Goal: Task Accomplishment & Management: Complete application form

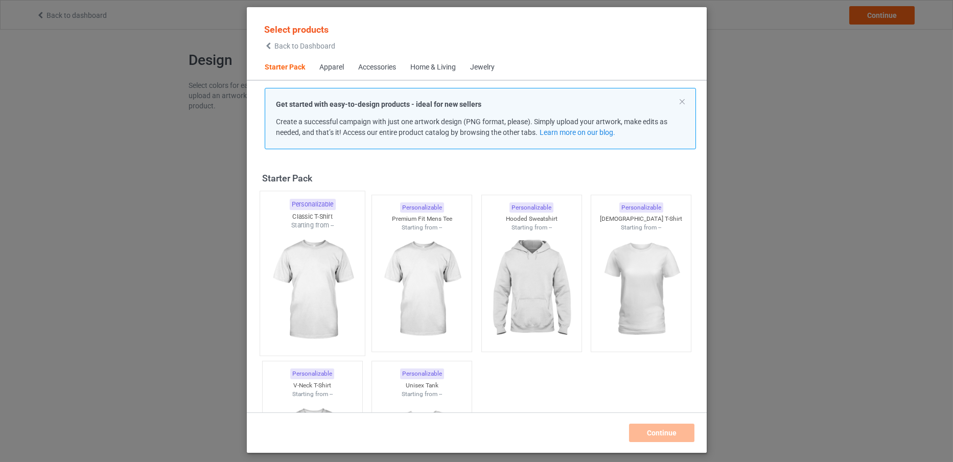
click at [329, 267] on img at bounding box center [312, 290] width 96 height 120
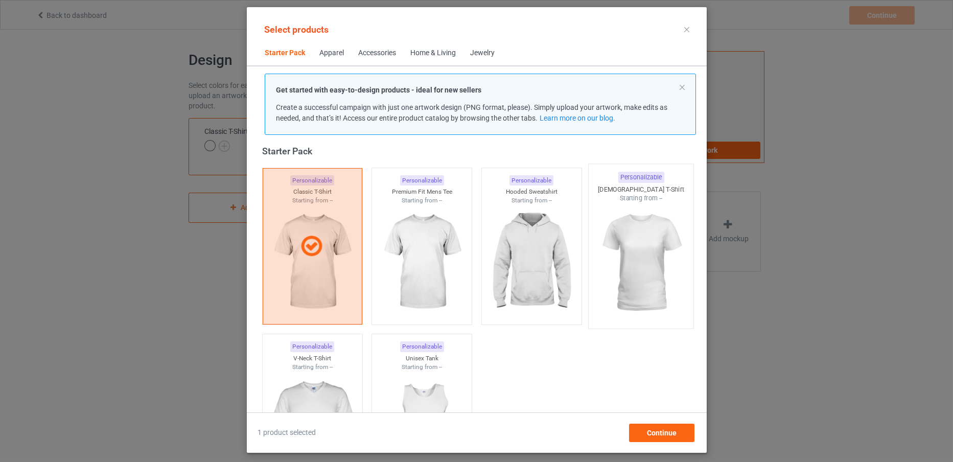
drag, startPoint x: 493, startPoint y: 300, endPoint x: 579, endPoint y: 287, distance: 87.3
click at [493, 300] on img at bounding box center [530, 262] width 91 height 114
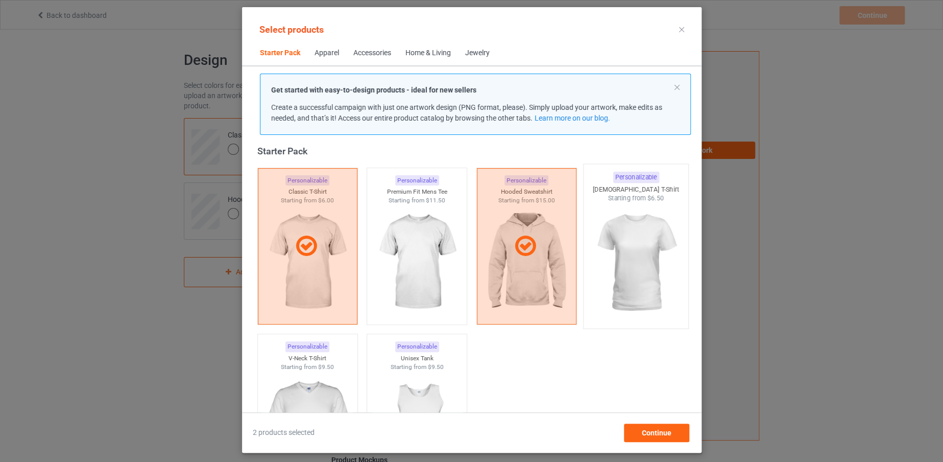
click at [613, 277] on img at bounding box center [636, 263] width 96 height 120
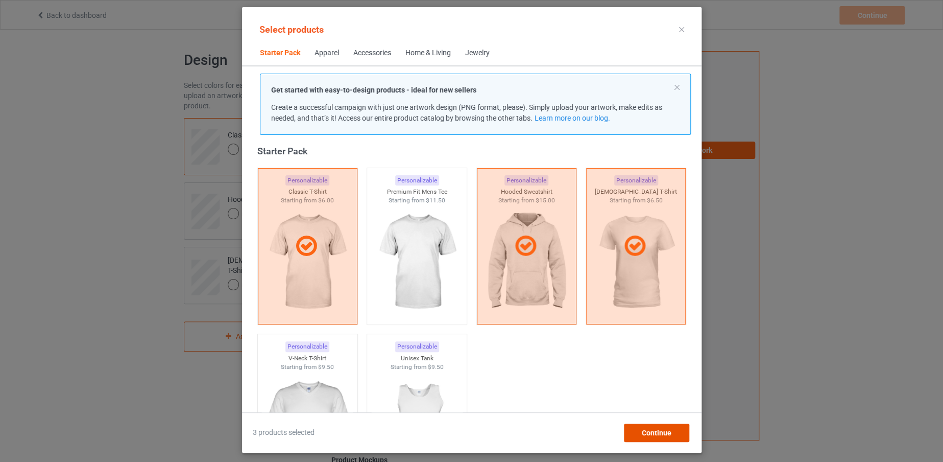
click at [636, 433] on div "Continue" at bounding box center [656, 432] width 65 height 18
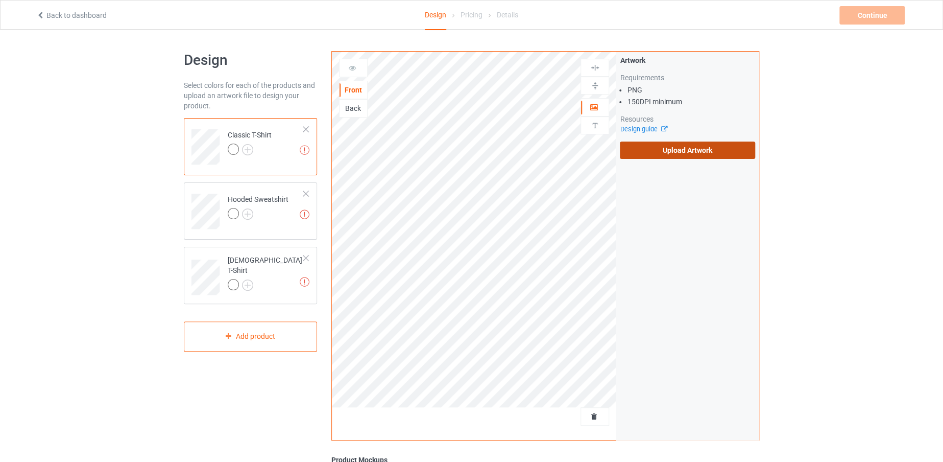
click at [667, 150] on label "Upload Artwork" at bounding box center [687, 149] width 135 height 17
click at [0, 0] on input "Upload Artwork" at bounding box center [0, 0] width 0 height 0
click at [654, 148] on label "Upload Artwork" at bounding box center [687, 149] width 135 height 17
click at [0, 0] on input "Upload Artwork" at bounding box center [0, 0] width 0 height 0
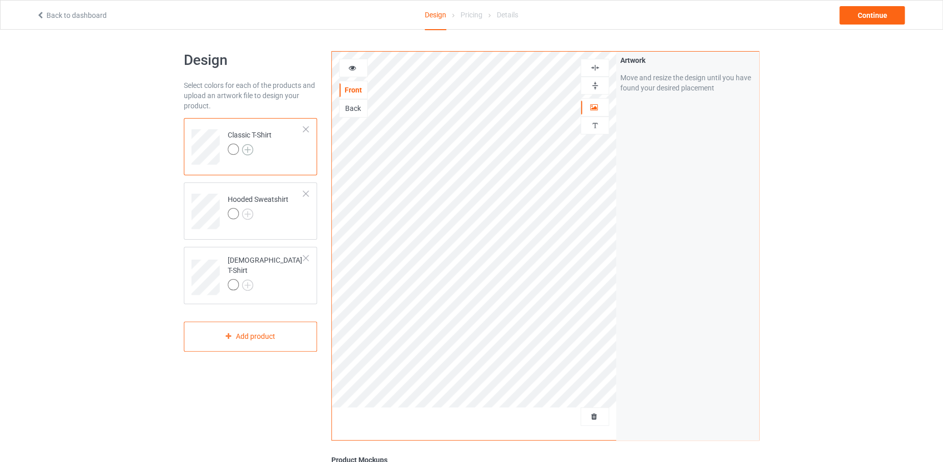
click at [248, 147] on img at bounding box center [247, 149] width 11 height 11
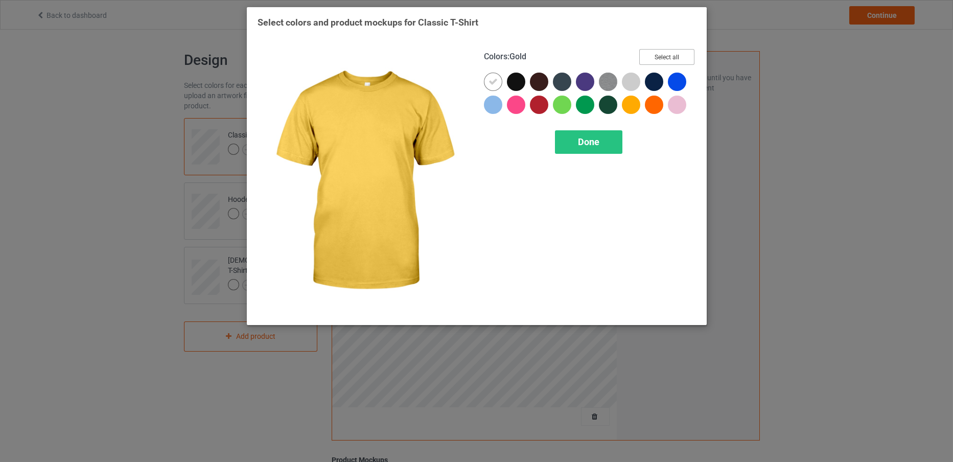
click at [649, 50] on button "Select all" at bounding box center [666, 57] width 55 height 16
click at [579, 141] on span "Done" at bounding box center [588, 141] width 21 height 11
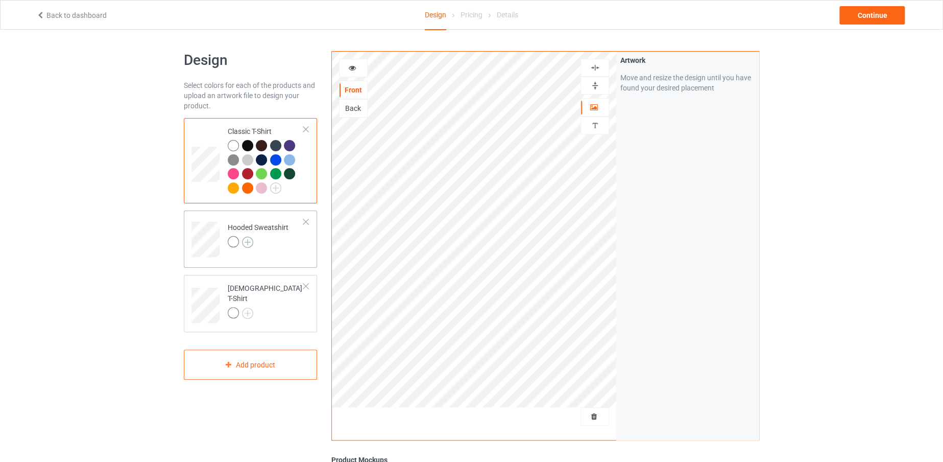
click at [247, 245] on img at bounding box center [247, 241] width 11 height 11
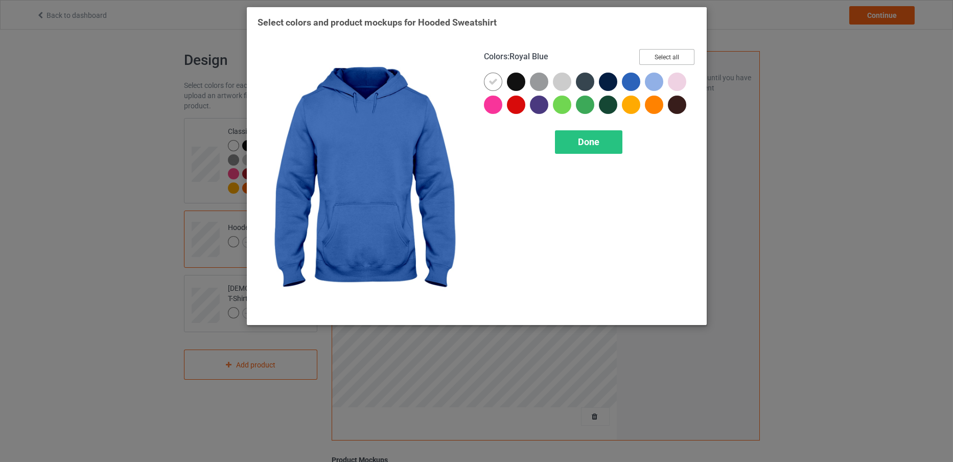
click at [649, 53] on button "Select all" at bounding box center [666, 57] width 55 height 16
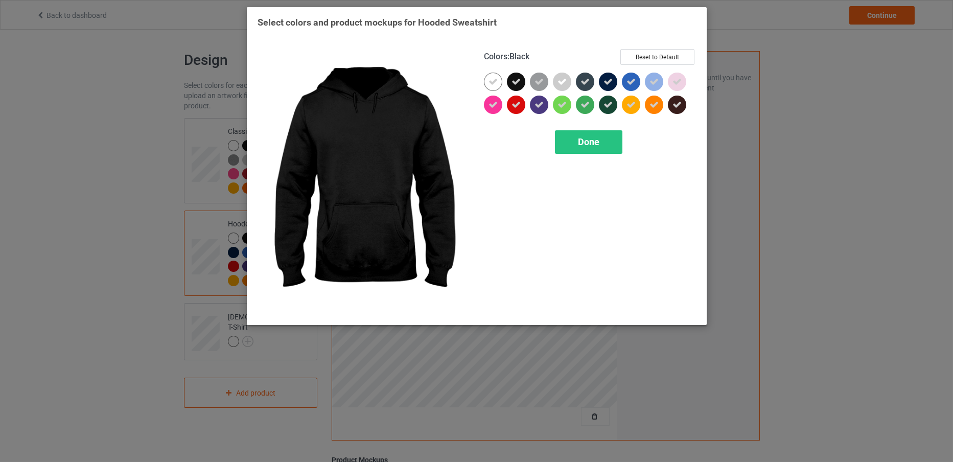
click at [512, 78] on icon at bounding box center [515, 81] width 9 height 9
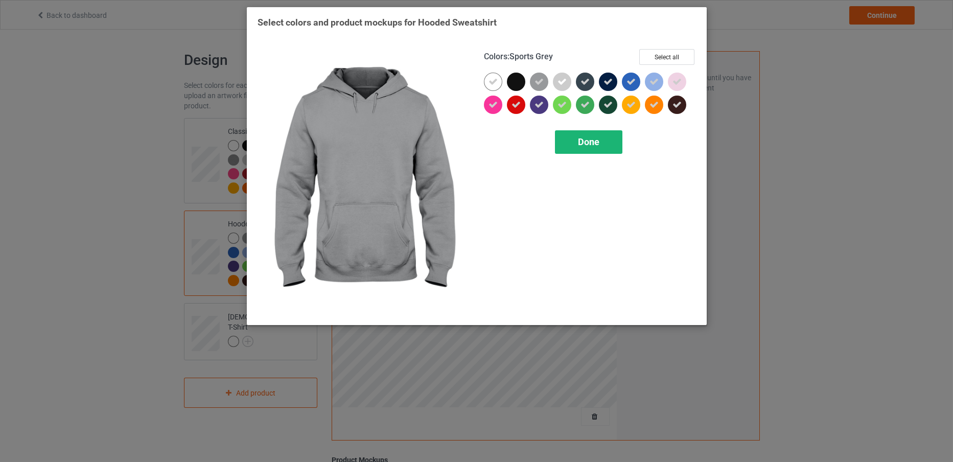
click at [597, 146] on span "Done" at bounding box center [588, 141] width 21 height 11
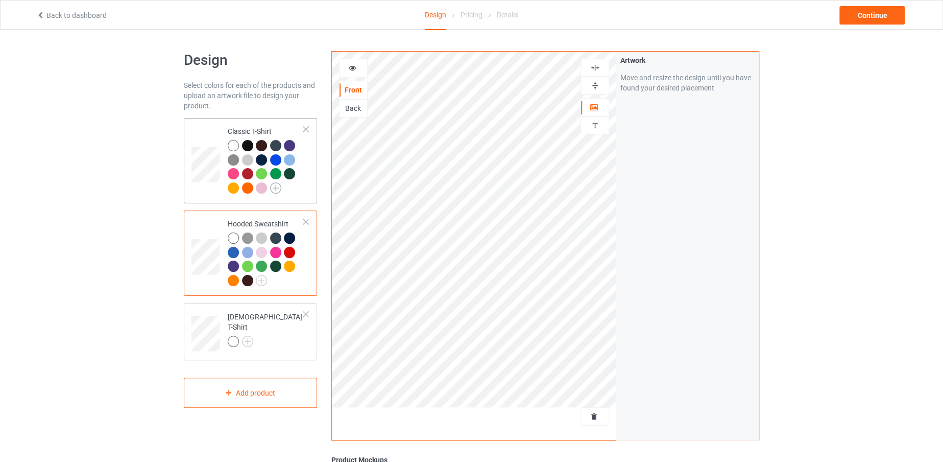
click at [275, 189] on img at bounding box center [275, 187] width 11 height 11
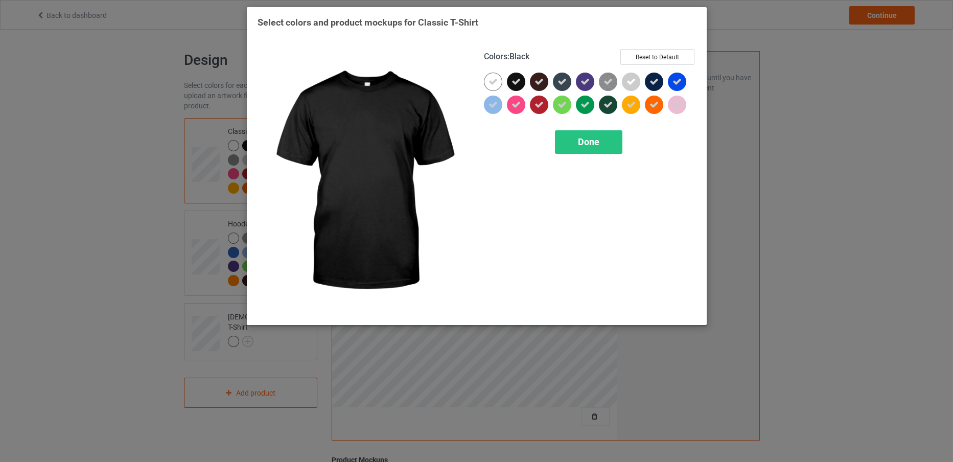
click at [515, 77] on icon at bounding box center [515, 81] width 9 height 9
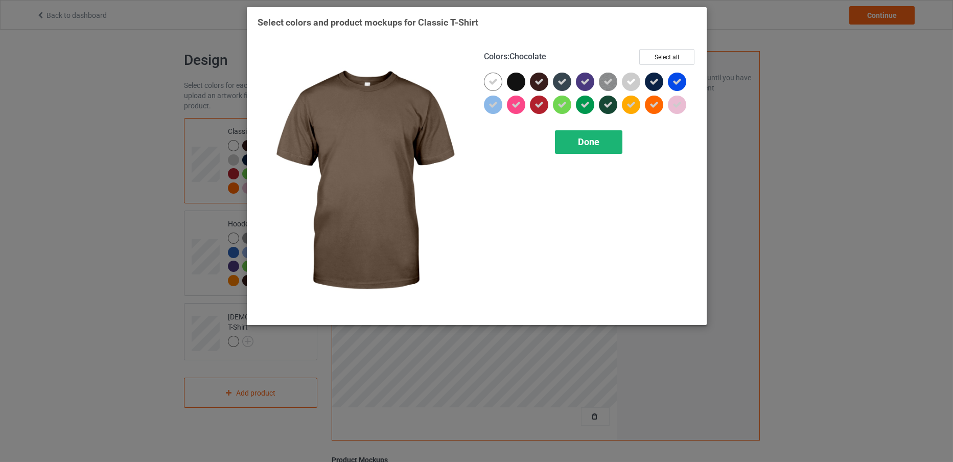
click at [571, 136] on div "Done" at bounding box center [588, 141] width 67 height 23
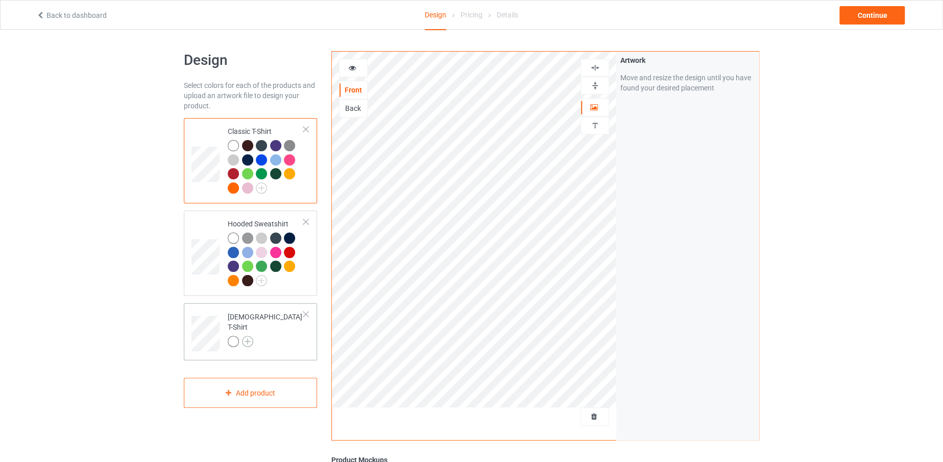
click at [247, 336] on img at bounding box center [247, 341] width 11 height 11
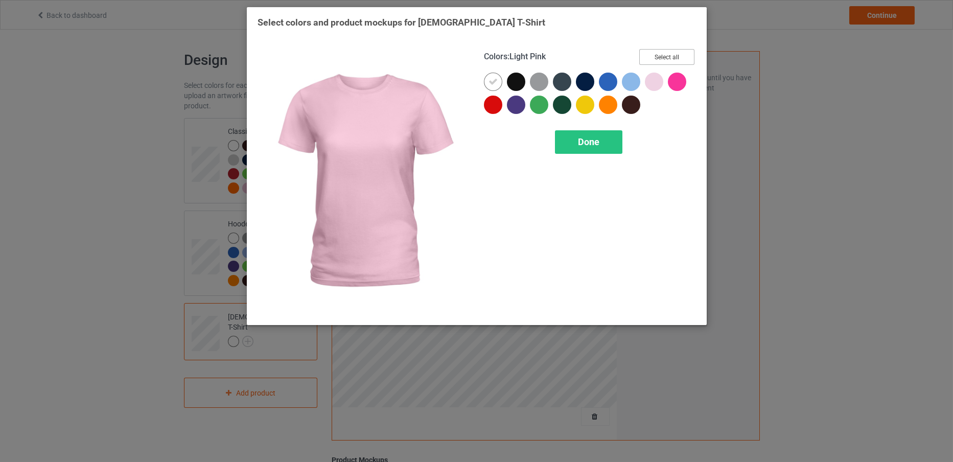
click at [662, 49] on button "Select all" at bounding box center [666, 57] width 55 height 16
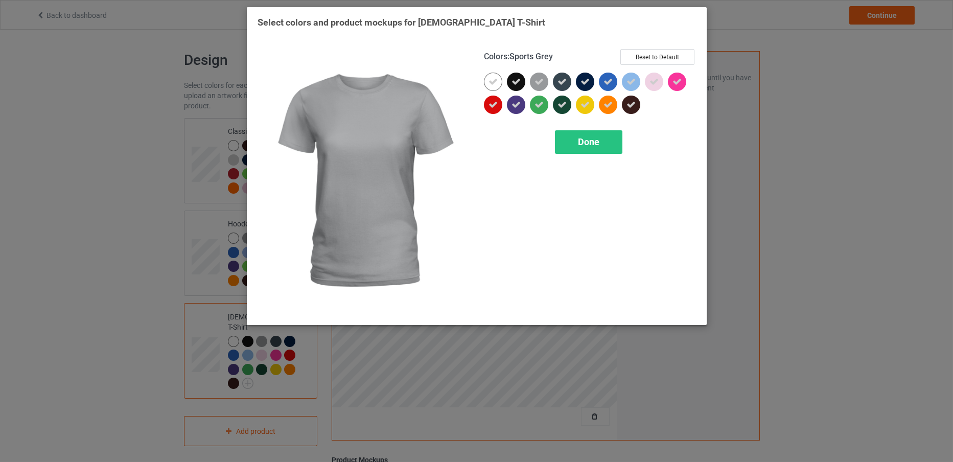
click at [517, 69] on div "Colors : Sports Grey Reset to Default" at bounding box center [590, 60] width 212 height 23
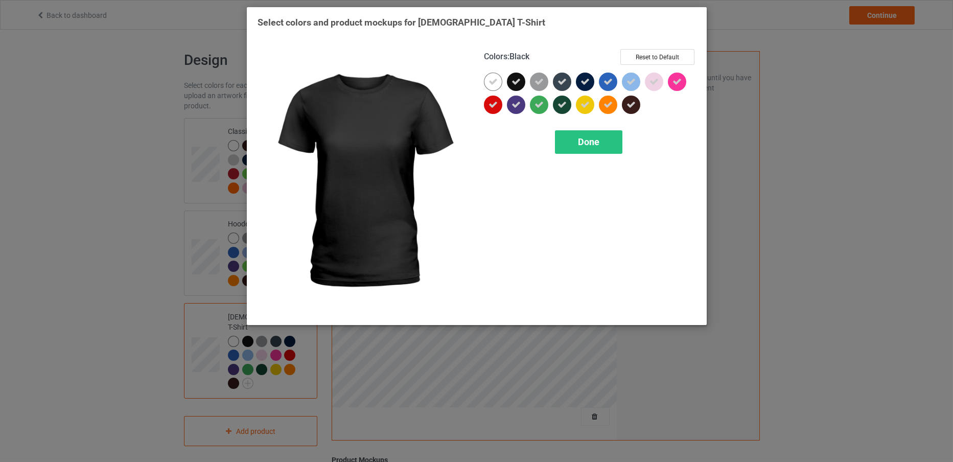
click at [516, 75] on div at bounding box center [516, 82] width 18 height 18
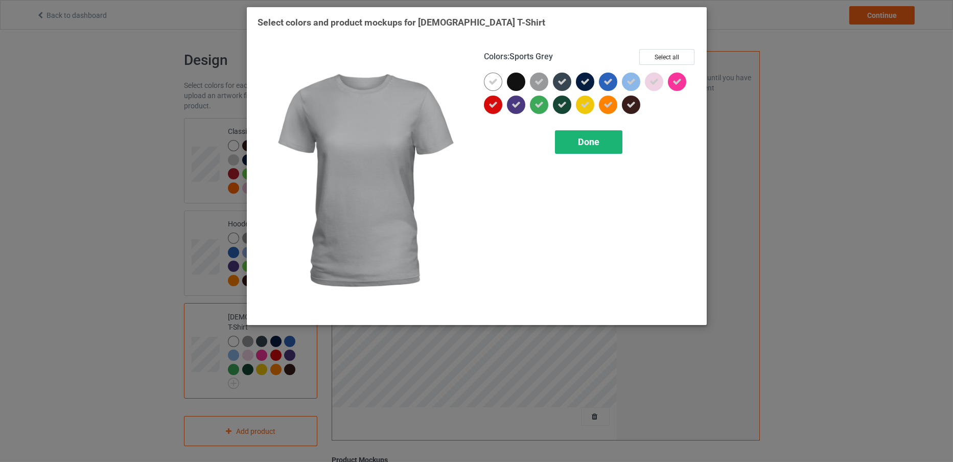
click at [586, 137] on span "Done" at bounding box center [588, 141] width 21 height 11
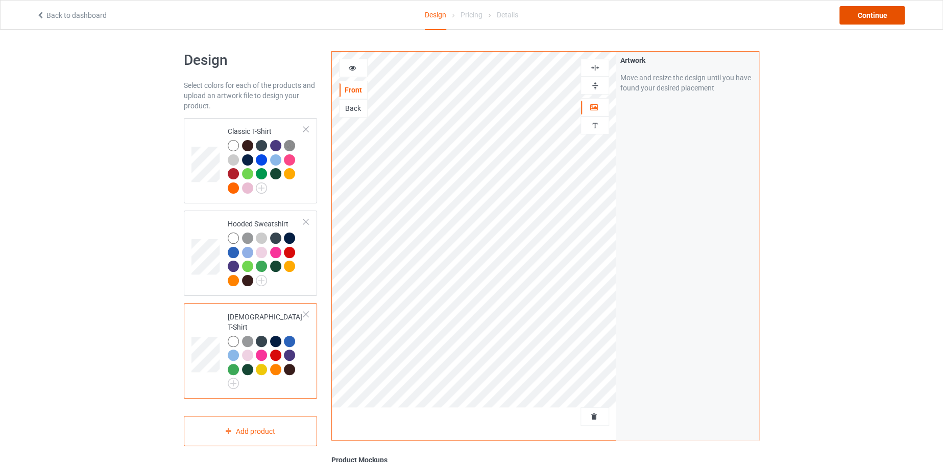
click at [863, 12] on div "Continue" at bounding box center [872, 15] width 65 height 18
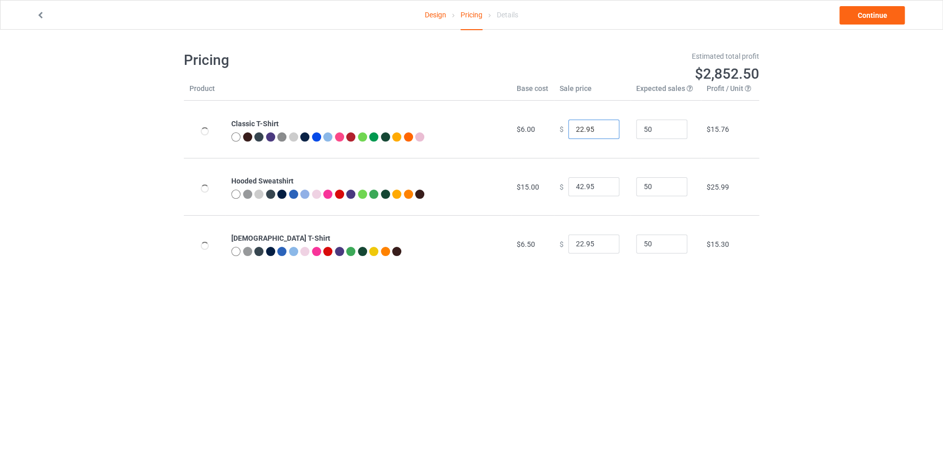
drag, startPoint x: 578, startPoint y: 123, endPoint x: 567, endPoint y: 123, distance: 10.2
click at [568, 123] on input "22.95" at bounding box center [593, 129] width 51 height 19
type input "19.95"
drag, startPoint x: 577, startPoint y: 186, endPoint x: 570, endPoint y: 186, distance: 7.7
click at [570, 186] on input "42.95" at bounding box center [593, 186] width 51 height 19
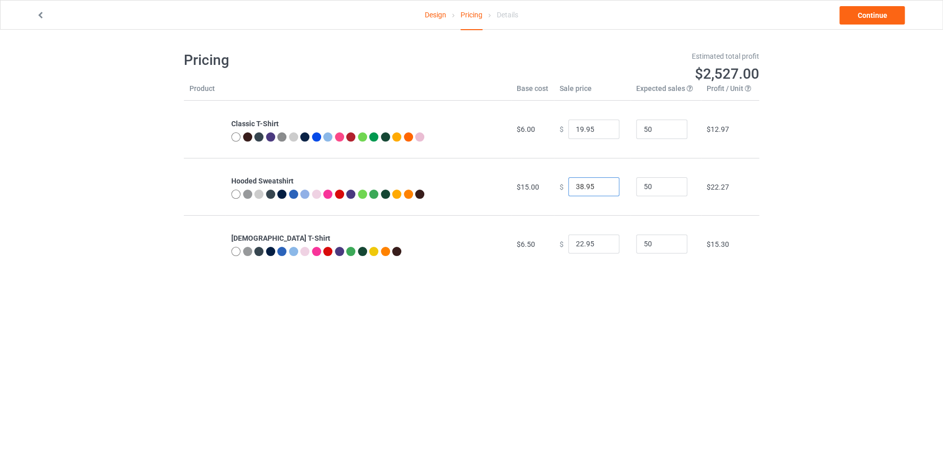
type input "38.95"
drag, startPoint x: 577, startPoint y: 241, endPoint x: 568, endPoint y: 241, distance: 8.7
click at [568, 241] on input "22.95" at bounding box center [593, 243] width 51 height 19
type input "19.95"
click at [882, 7] on link "Continue" at bounding box center [872, 15] width 65 height 18
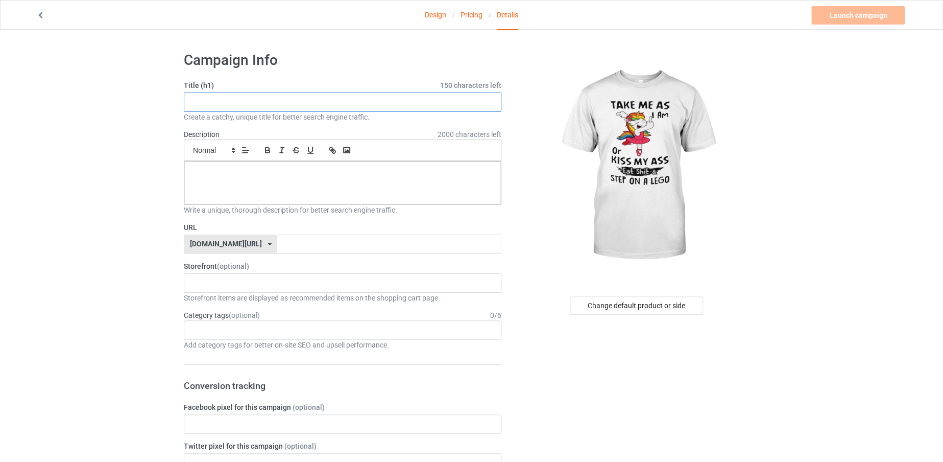
click at [398, 99] on input "text" at bounding box center [343, 101] width 318 height 19
click at [289, 106] on input "text" at bounding box center [343, 101] width 318 height 19
paste input "“Take me as I am cup”"
drag, startPoint x: 187, startPoint y: 96, endPoint x: 277, endPoint y: 107, distance: 90.1
click at [277, 107] on input "Take me as I am cup" at bounding box center [343, 101] width 318 height 19
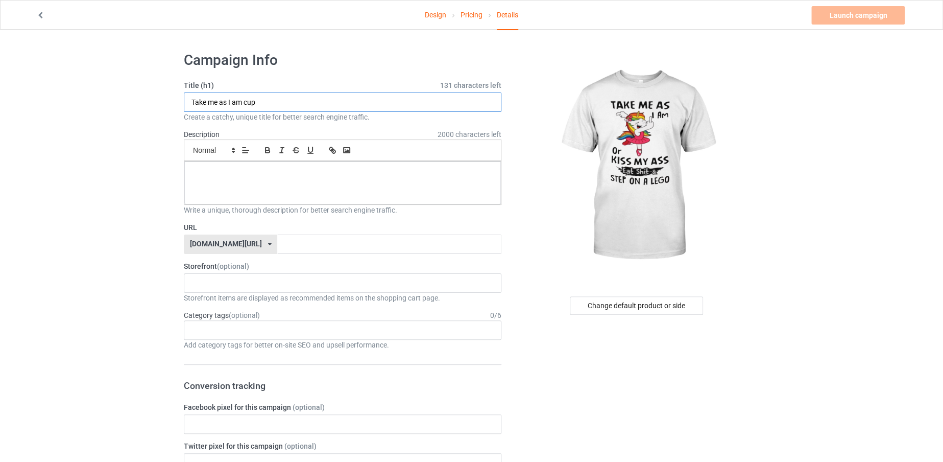
type input "Take me as I am cup"
click at [297, 242] on input "text" at bounding box center [389, 243] width 224 height 19
paste input "Take me as I am cup"
type input "TakemeasIamcup"
click at [292, 186] on div at bounding box center [342, 182] width 317 height 43
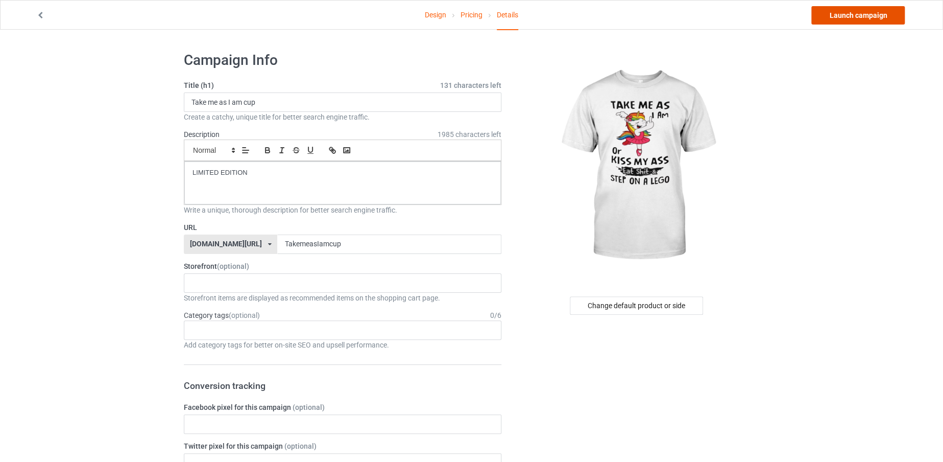
click at [839, 10] on link "Launch campaign" at bounding box center [858, 15] width 93 height 18
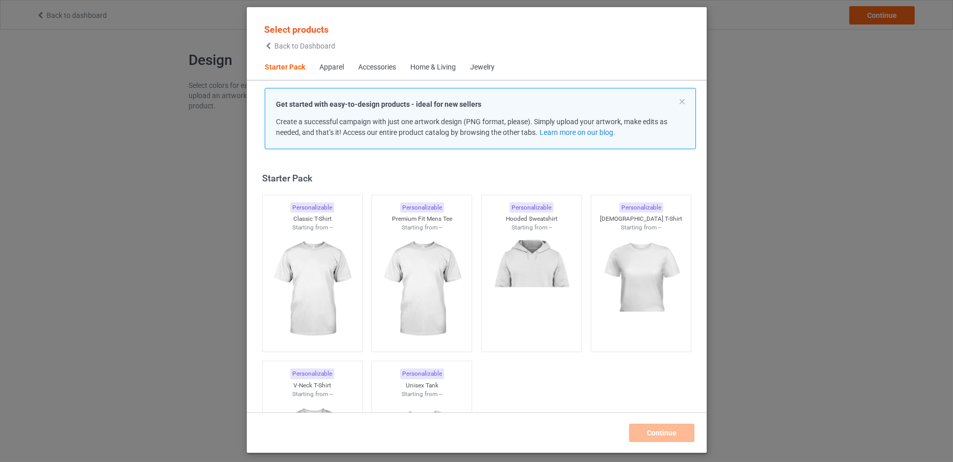
scroll to position [13, 0]
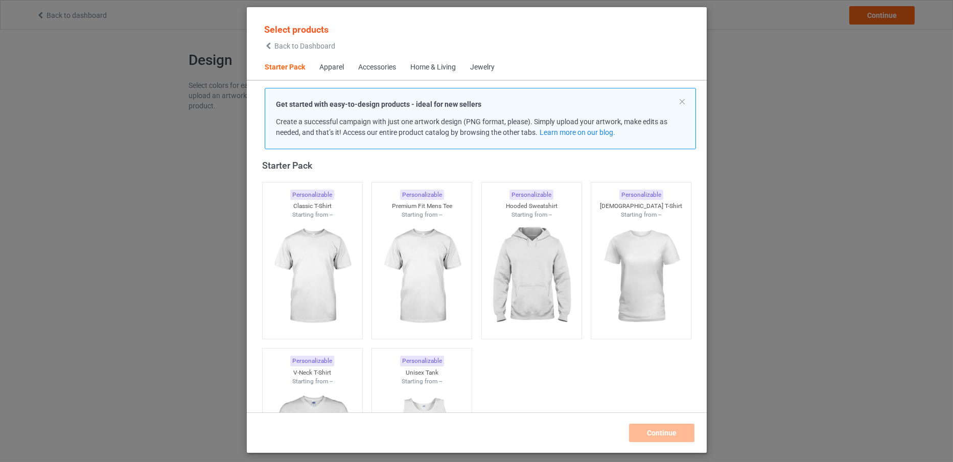
click at [310, 44] on span "Back to Dashboard" at bounding box center [304, 46] width 61 height 8
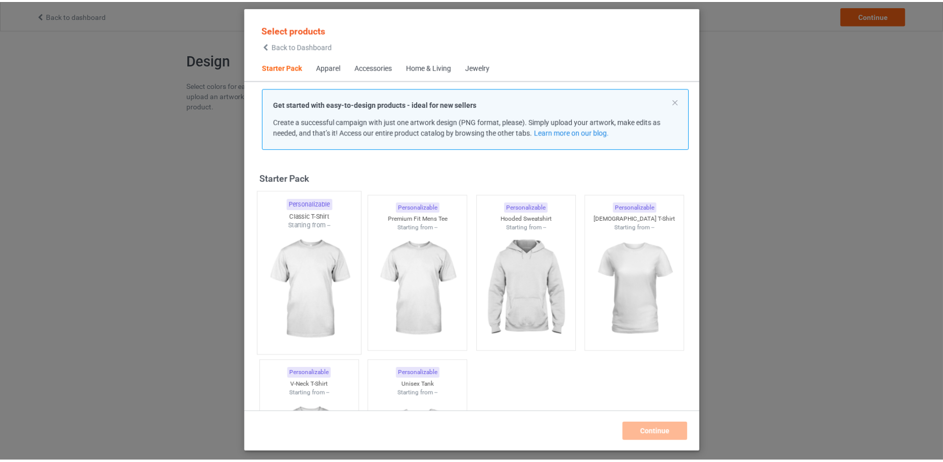
scroll to position [13, 0]
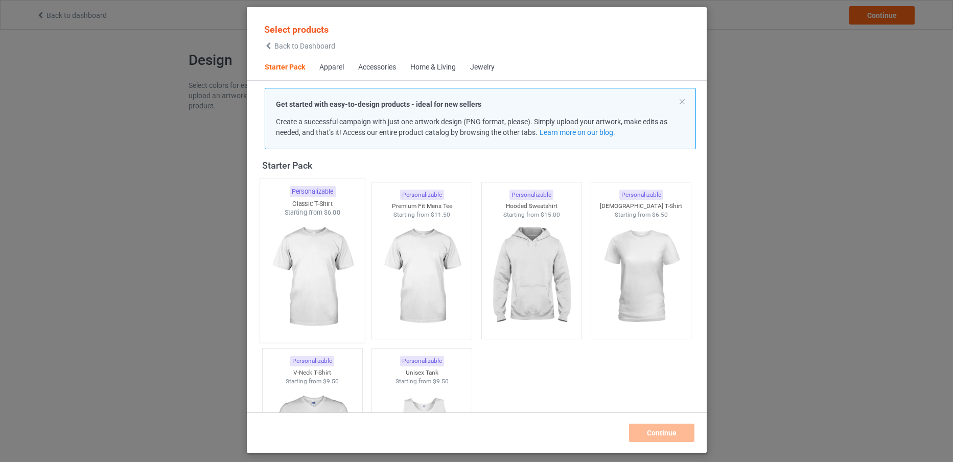
click at [307, 248] on img at bounding box center [312, 277] width 96 height 120
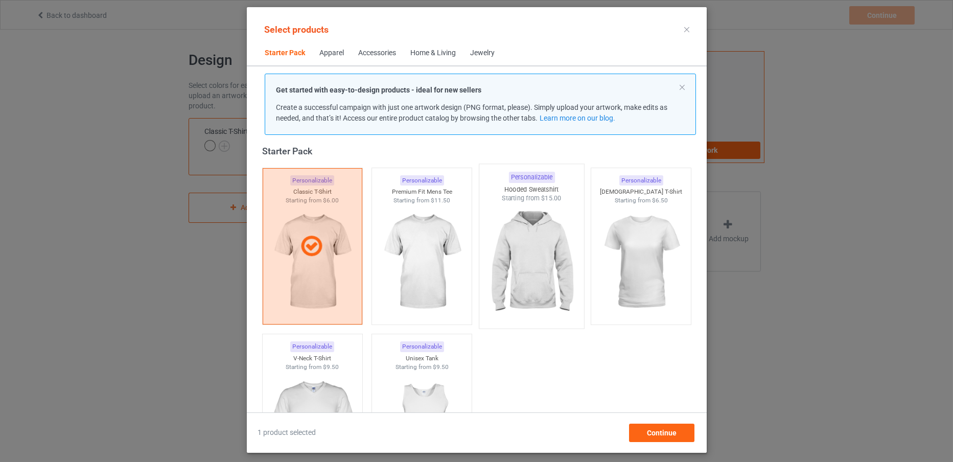
click at [523, 248] on img at bounding box center [531, 263] width 96 height 120
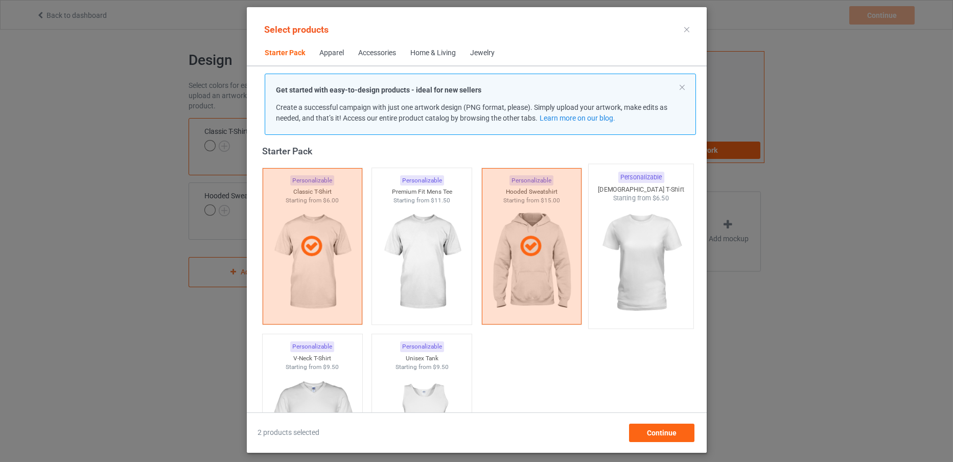
click at [615, 256] on img at bounding box center [640, 263] width 96 height 120
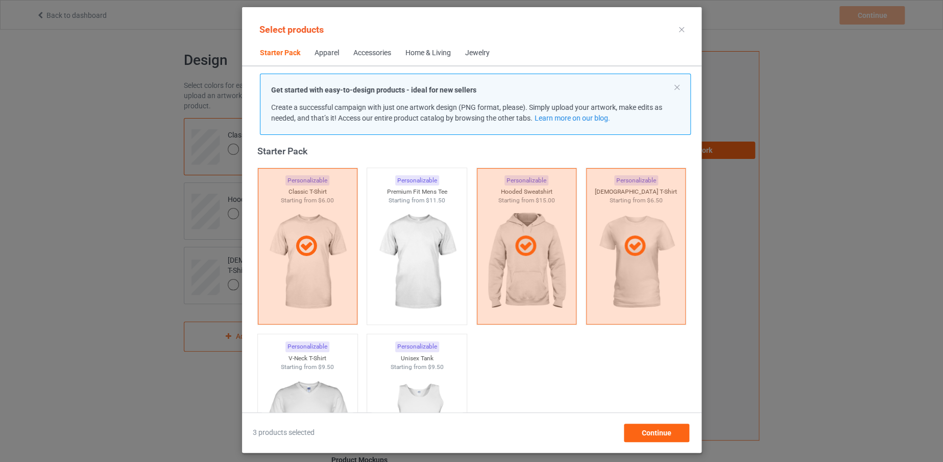
click at [639, 422] on div "3 products selected Continue" at bounding box center [472, 427] width 460 height 30
click at [640, 429] on div "Continue" at bounding box center [656, 432] width 65 height 18
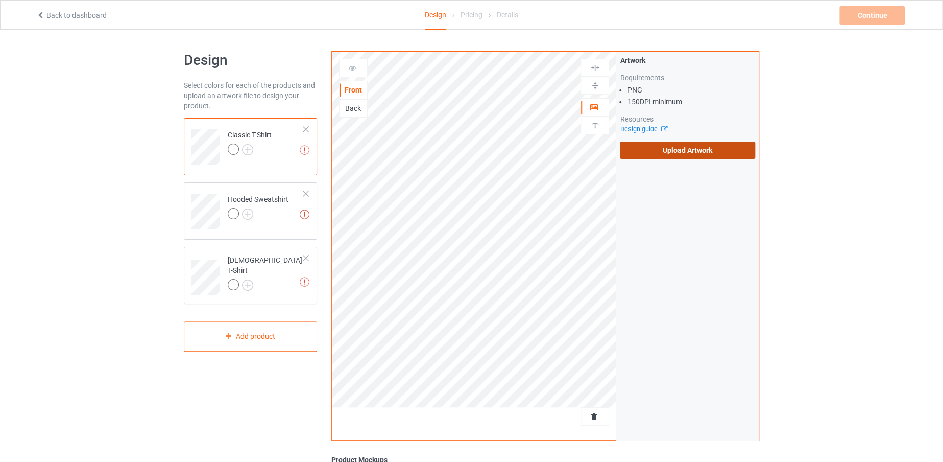
click at [637, 149] on label "Upload Artwork" at bounding box center [687, 149] width 135 height 17
click at [0, 0] on input "Upload Artwork" at bounding box center [0, 0] width 0 height 0
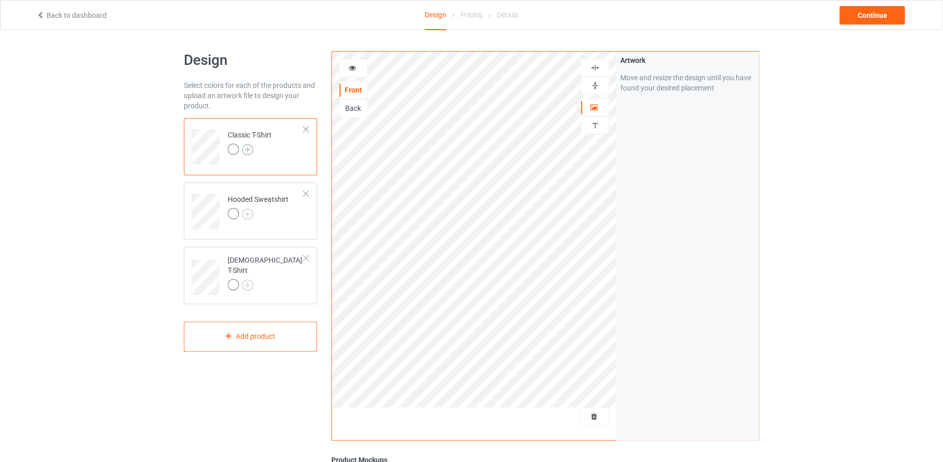
click at [247, 146] on img at bounding box center [247, 149] width 11 height 11
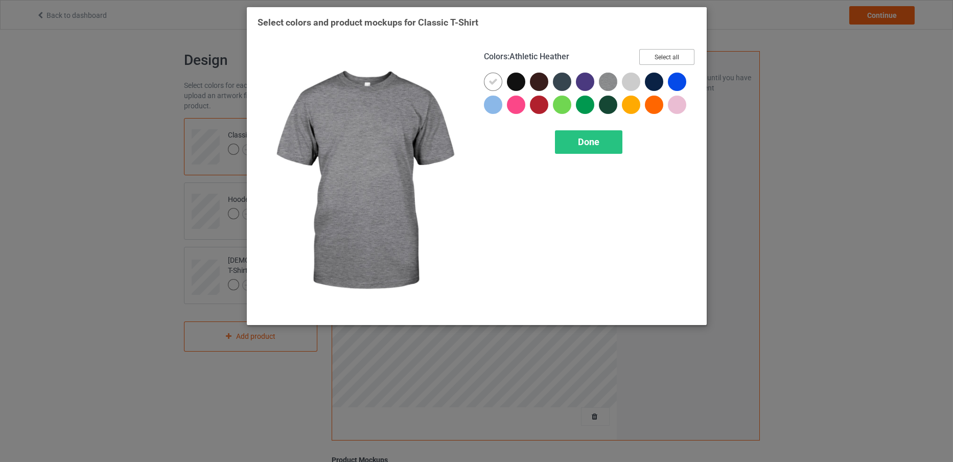
click at [655, 57] on button "Select all" at bounding box center [666, 57] width 55 height 16
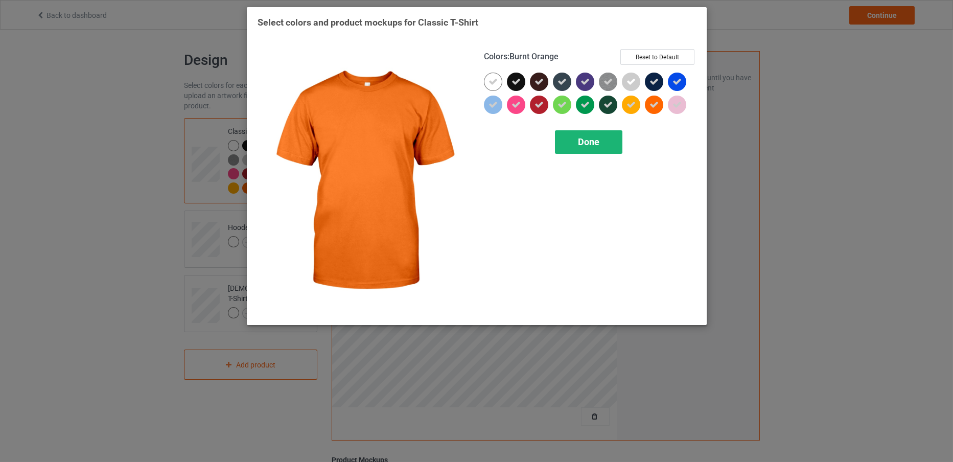
click at [589, 136] on span "Done" at bounding box center [588, 141] width 21 height 11
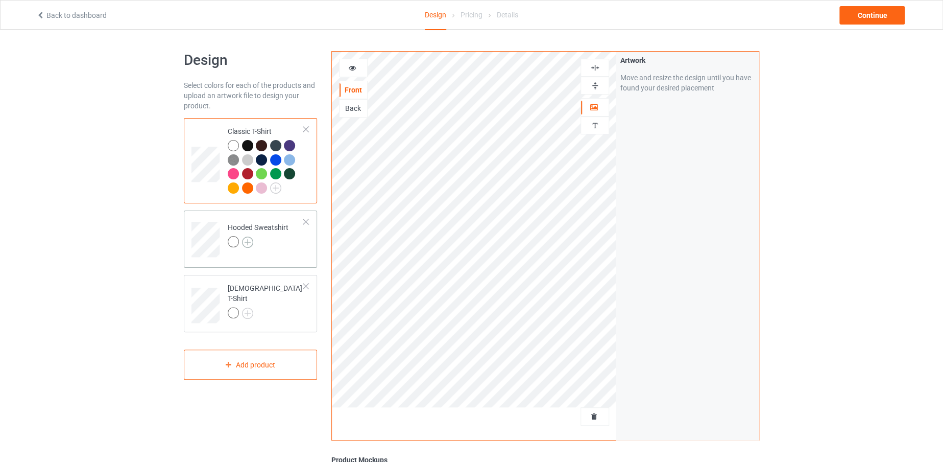
click at [248, 240] on img at bounding box center [247, 241] width 11 height 11
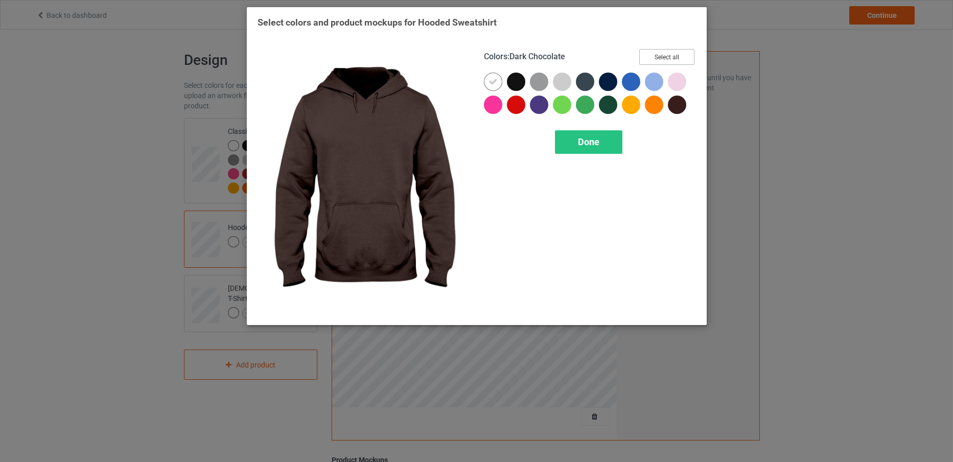
click at [676, 54] on button "Select all" at bounding box center [666, 57] width 55 height 16
click at [596, 137] on span "Done" at bounding box center [588, 141] width 21 height 11
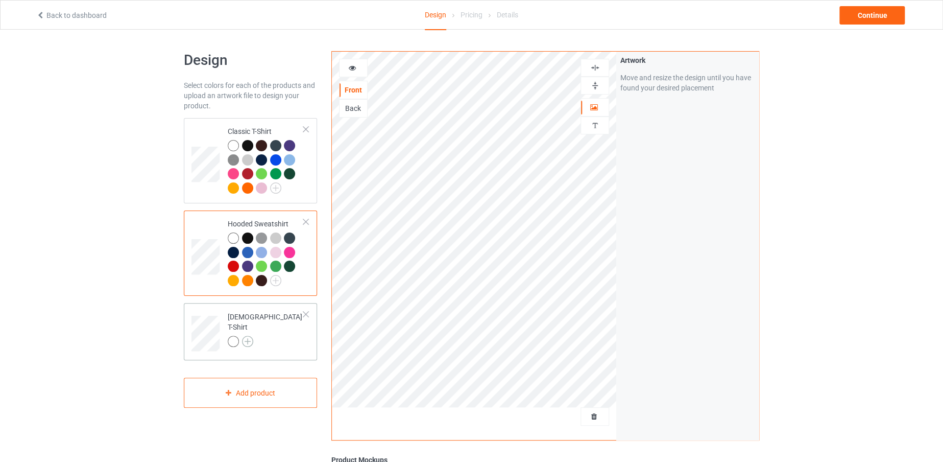
click at [244, 336] on img at bounding box center [247, 341] width 11 height 11
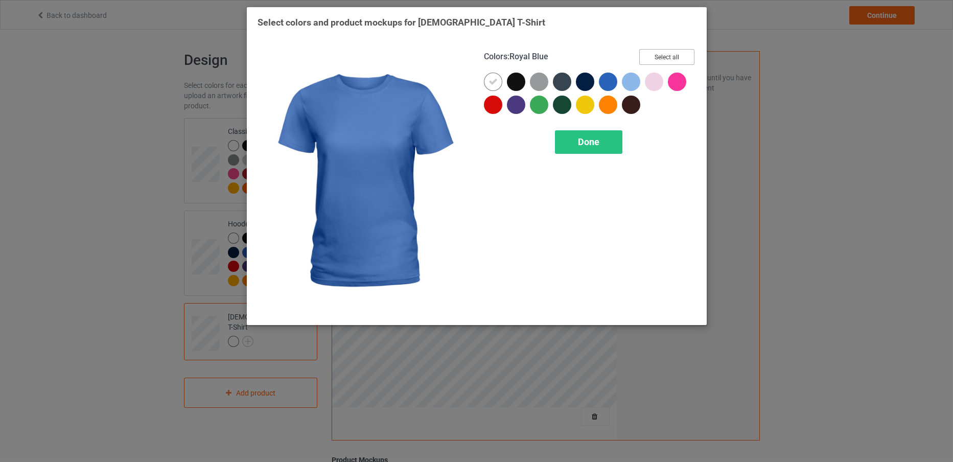
click at [649, 51] on button "Select all" at bounding box center [666, 57] width 55 height 16
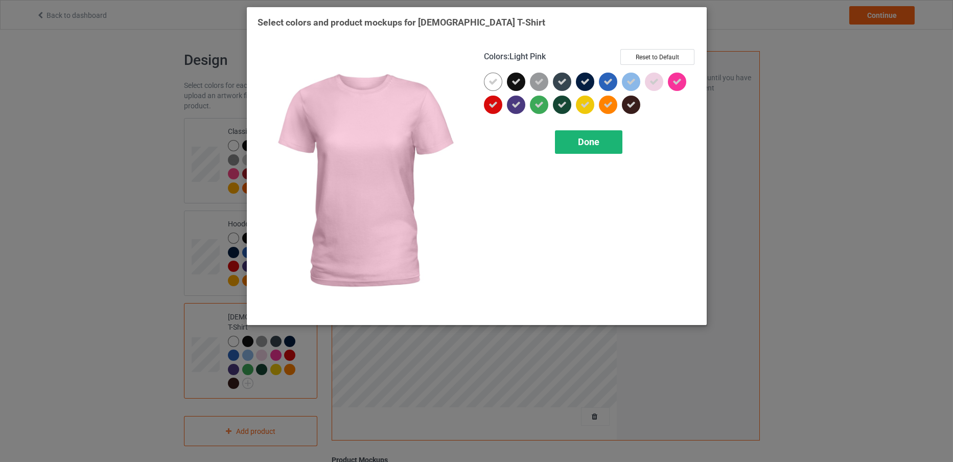
click at [599, 135] on div "Done" at bounding box center [588, 141] width 67 height 23
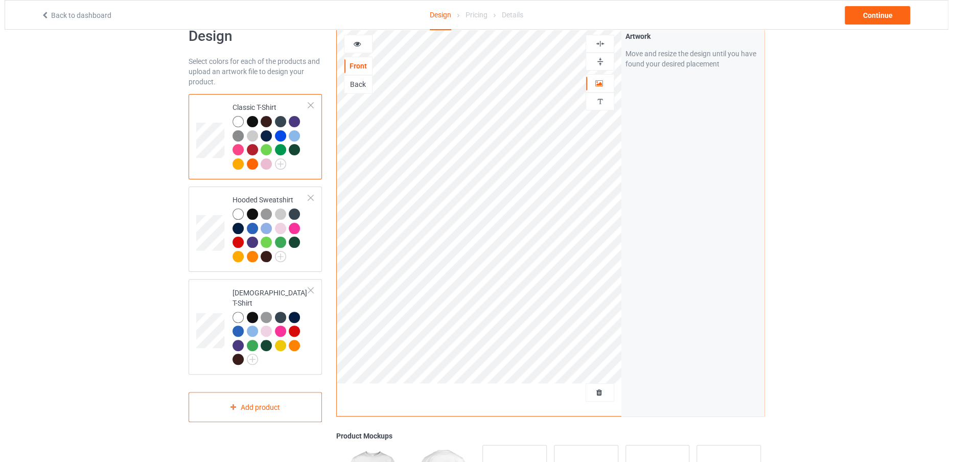
scroll to position [25, 0]
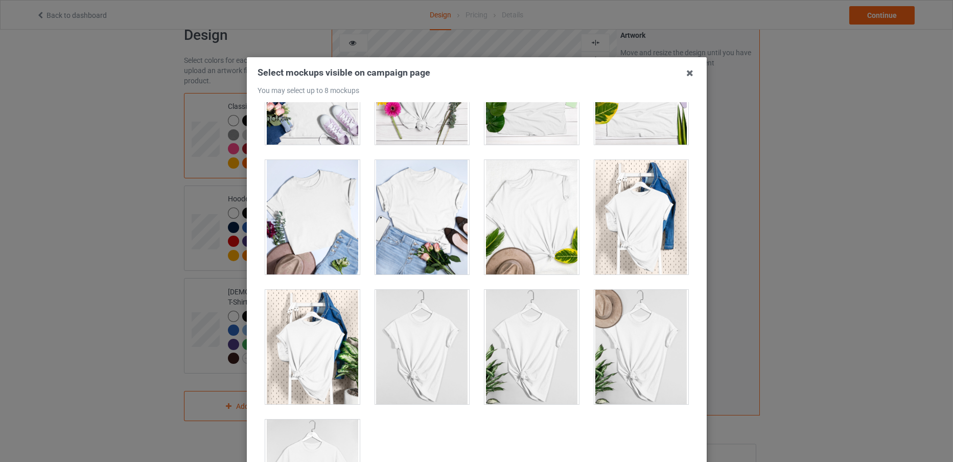
scroll to position [14545, 0]
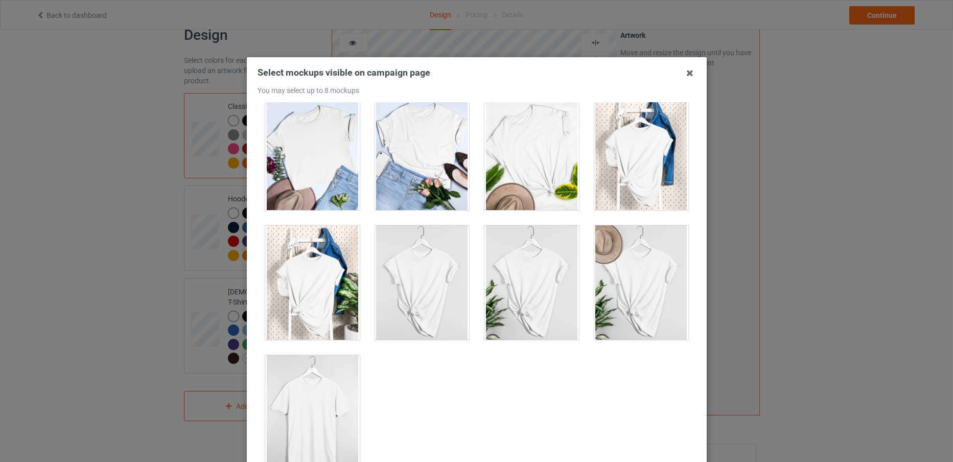
click at [332, 408] on div at bounding box center [312, 412] width 94 height 114
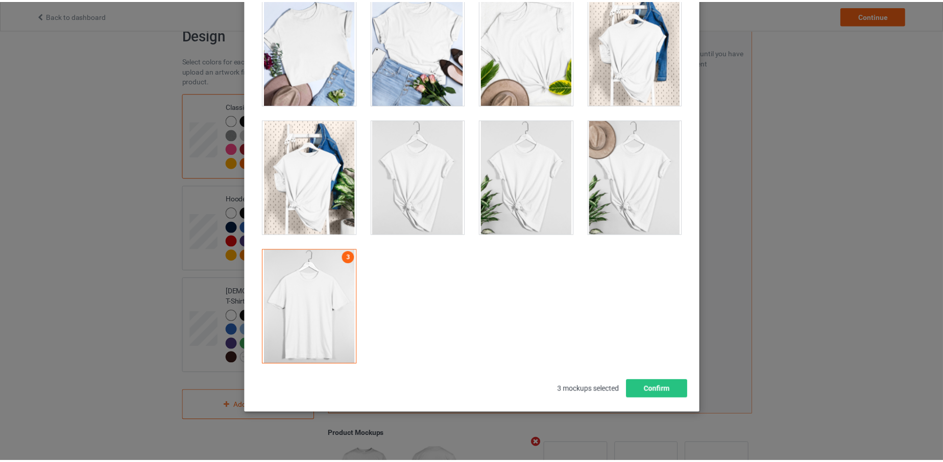
scroll to position [113, 0]
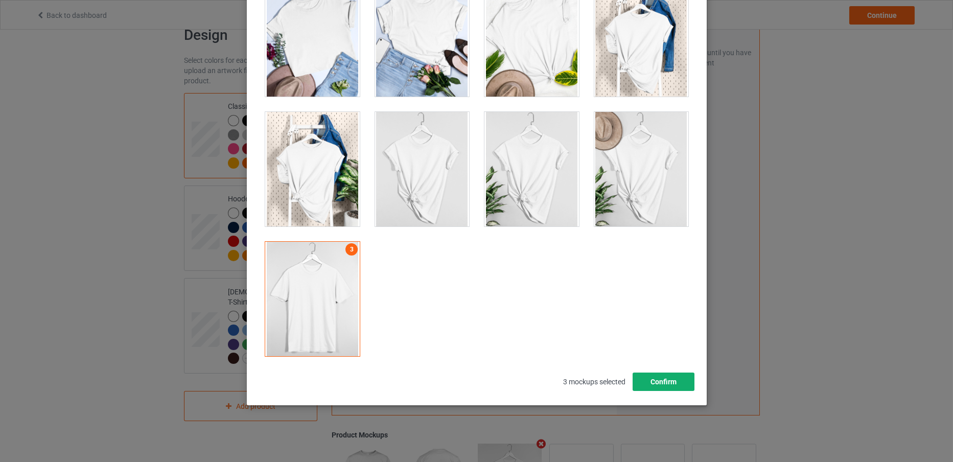
click at [668, 374] on button "Confirm" at bounding box center [663, 381] width 62 height 18
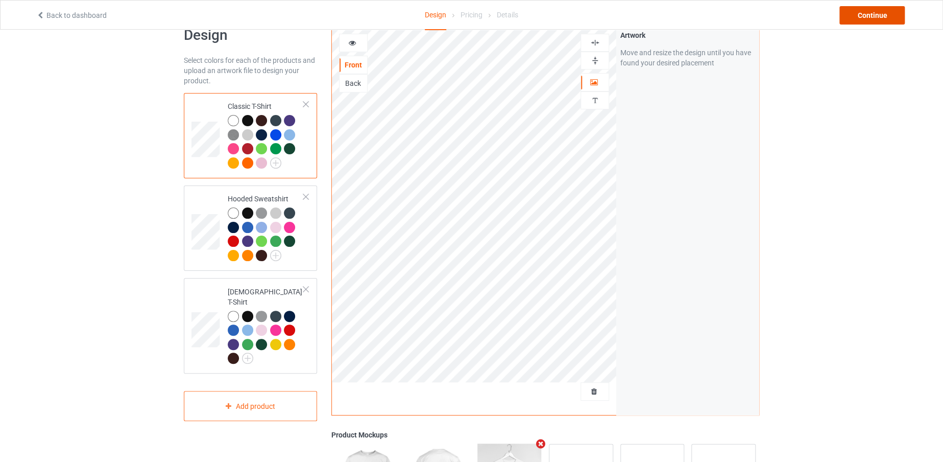
click at [849, 20] on div "Continue" at bounding box center [872, 15] width 65 height 18
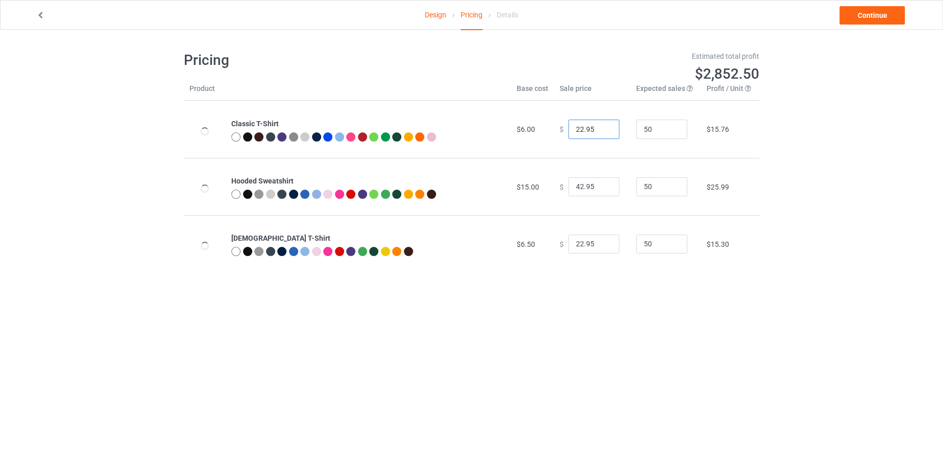
drag, startPoint x: 577, startPoint y: 127, endPoint x: 564, endPoint y: 127, distance: 12.3
click at [568, 127] on input "22.95" at bounding box center [593, 129] width 51 height 19
type input "19.95"
drag, startPoint x: 579, startPoint y: 181, endPoint x: 569, endPoint y: 181, distance: 9.7
click at [569, 181] on input "42.95" at bounding box center [593, 186] width 51 height 19
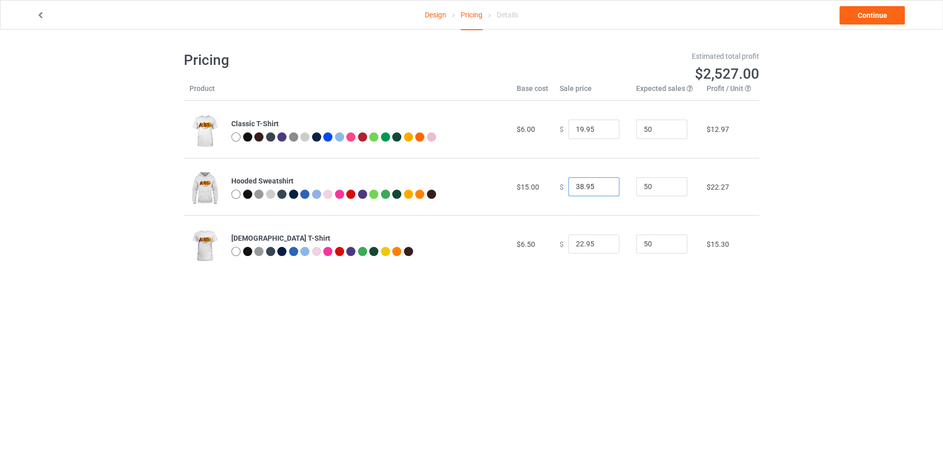
type input "38.95"
drag, startPoint x: 578, startPoint y: 241, endPoint x: 565, endPoint y: 241, distance: 13.3
click at [568, 241] on input "22.95" at bounding box center [593, 243] width 51 height 19
type input "19.95"
click at [861, 18] on link "Continue" at bounding box center [872, 15] width 65 height 18
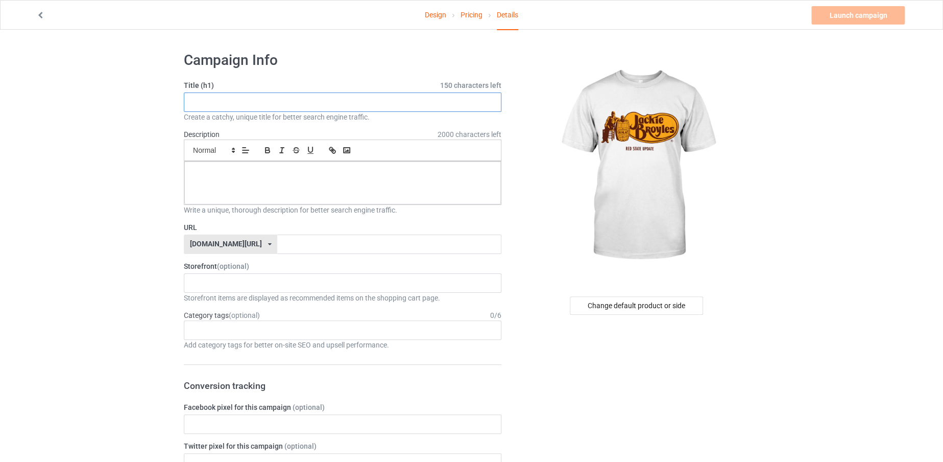
click at [355, 104] on input "text" at bounding box center [343, 101] width 318 height 19
click at [195, 101] on input "jakies" at bounding box center [343, 101] width 318 height 19
click at [217, 101] on input "jackies" at bounding box center [343, 101] width 318 height 19
type input "jackie"
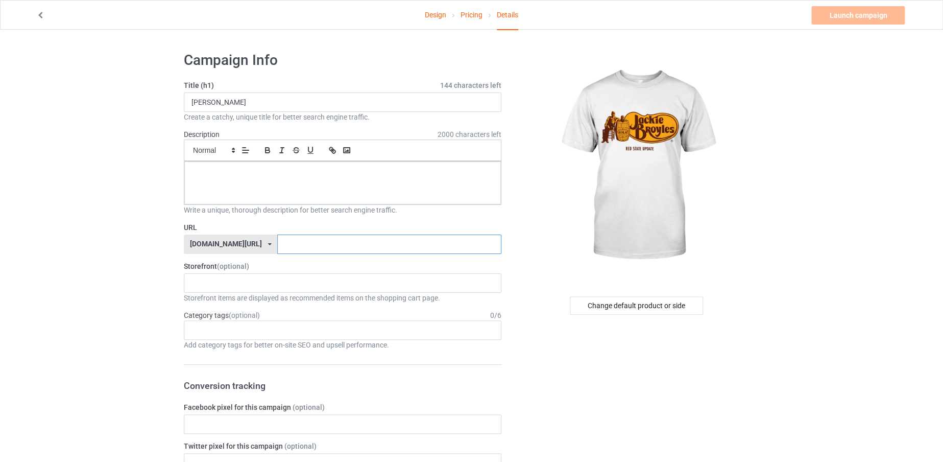
click at [277, 244] on input "text" at bounding box center [389, 243] width 224 height 19
paste input "jackie"
type input "jackie"
click at [275, 176] on p at bounding box center [343, 173] width 300 height 10
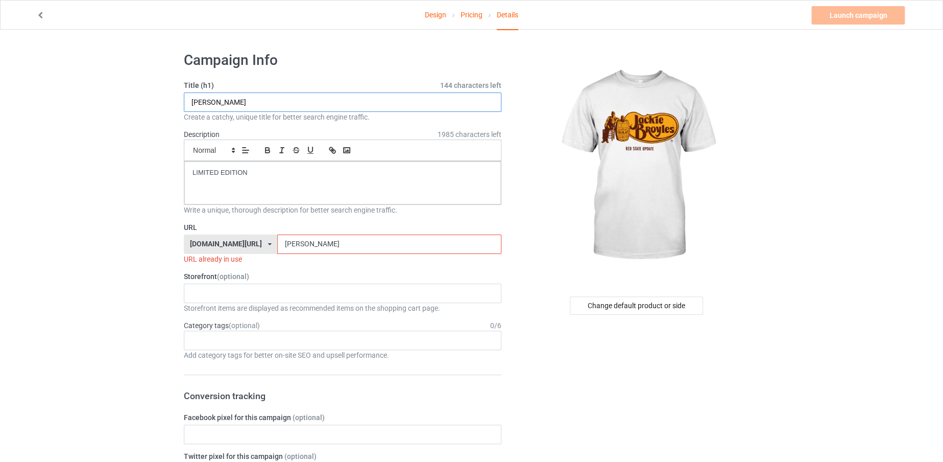
drag, startPoint x: 241, startPoint y: 97, endPoint x: 186, endPoint y: 97, distance: 54.1
click at [186, 97] on input "jackie" at bounding box center [343, 101] width 318 height 19
type input "j"
type input "JACKIE"
click at [305, 245] on input "jackie" at bounding box center [389, 243] width 224 height 19
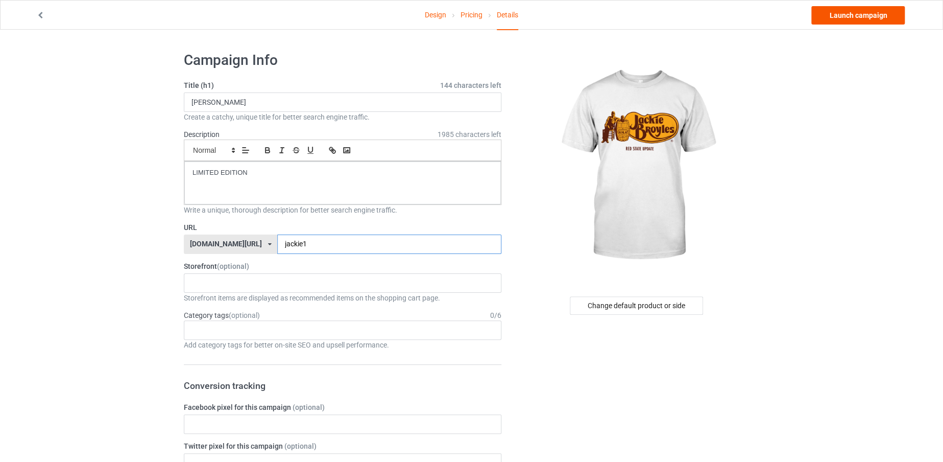
type input "jackie1"
click at [873, 10] on link "Launch campaign" at bounding box center [858, 15] width 93 height 18
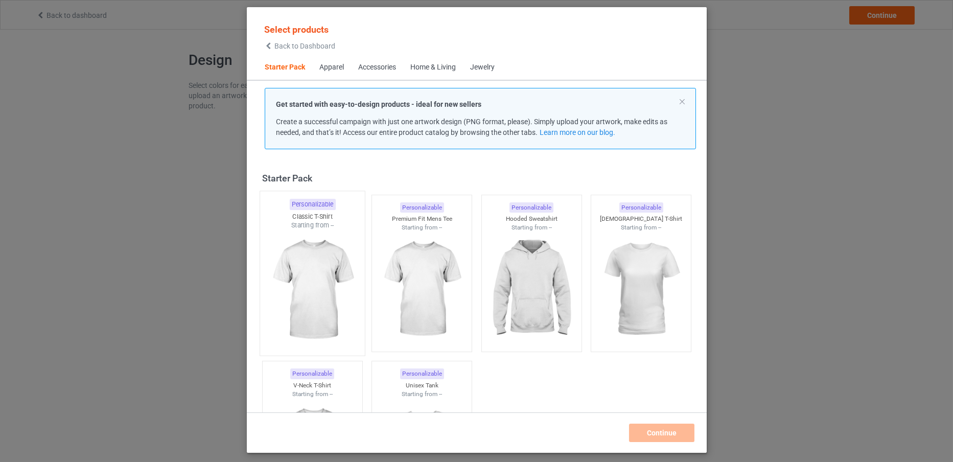
scroll to position [13, 0]
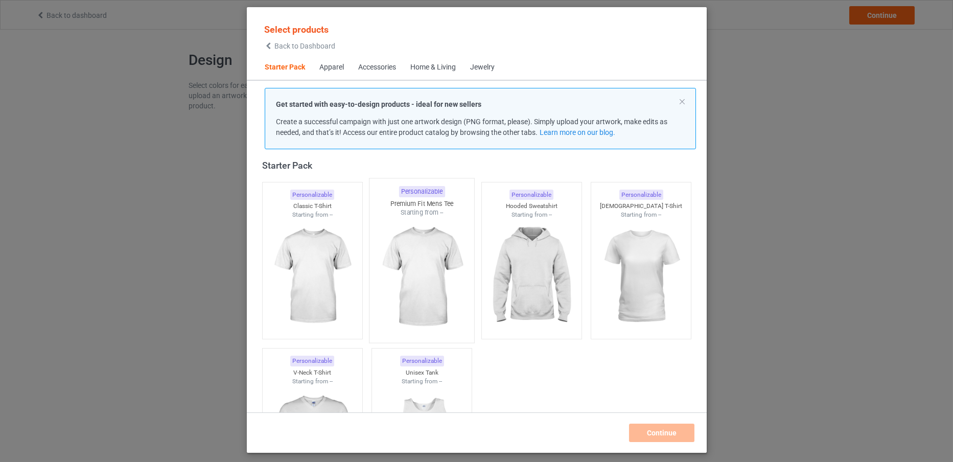
drag, startPoint x: 313, startPoint y: 238, endPoint x: 376, endPoint y: 213, distance: 68.1
click at [313, 238] on img at bounding box center [311, 276] width 91 height 114
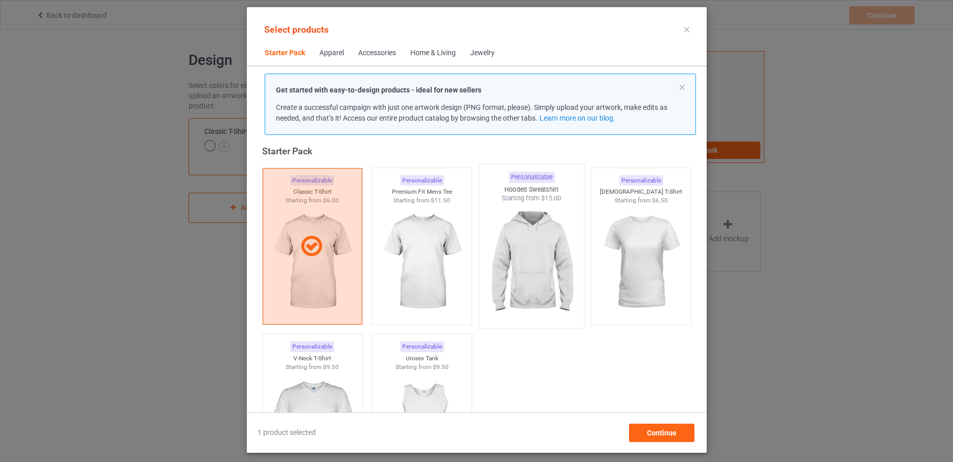
click at [511, 270] on img at bounding box center [531, 263] width 96 height 120
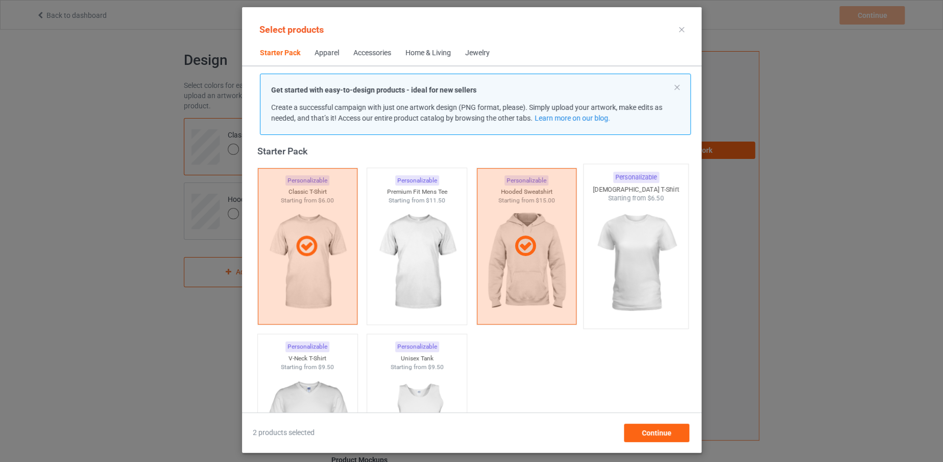
click at [613, 263] on img at bounding box center [636, 263] width 96 height 120
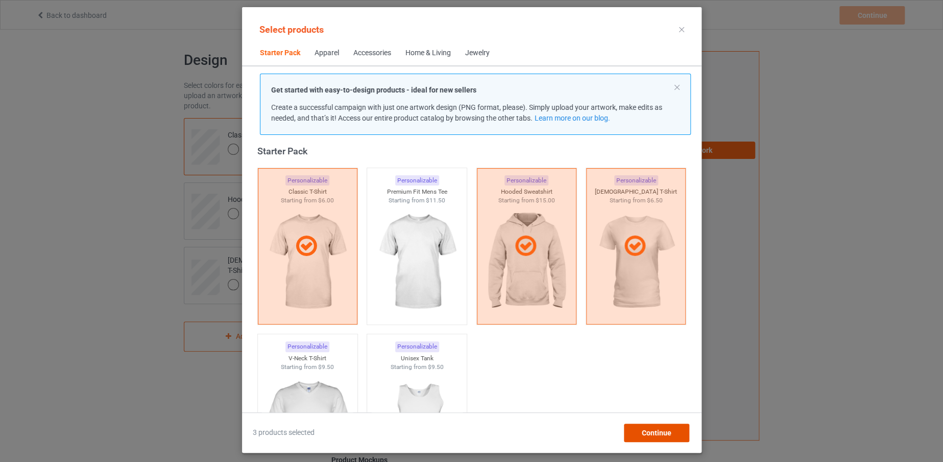
click at [653, 424] on div "Continue" at bounding box center [656, 432] width 65 height 18
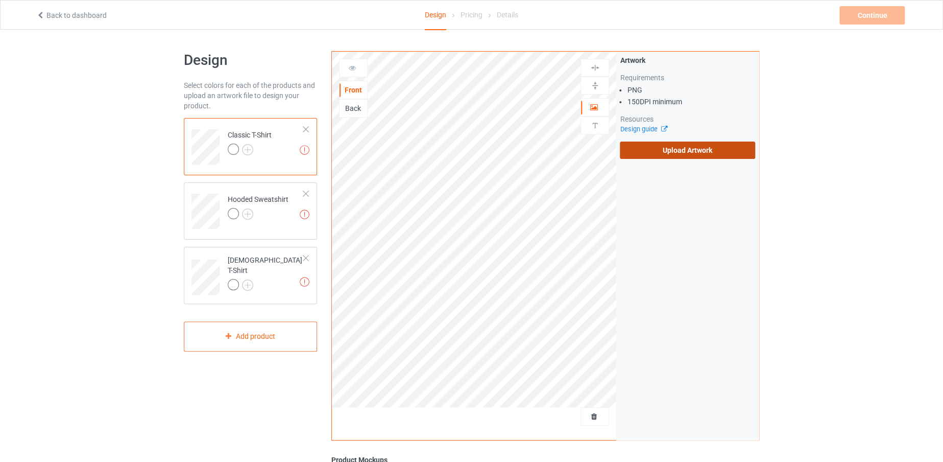
click at [639, 149] on label "Upload Artwork" at bounding box center [687, 149] width 135 height 17
click at [0, 0] on input "Upload Artwork" at bounding box center [0, 0] width 0 height 0
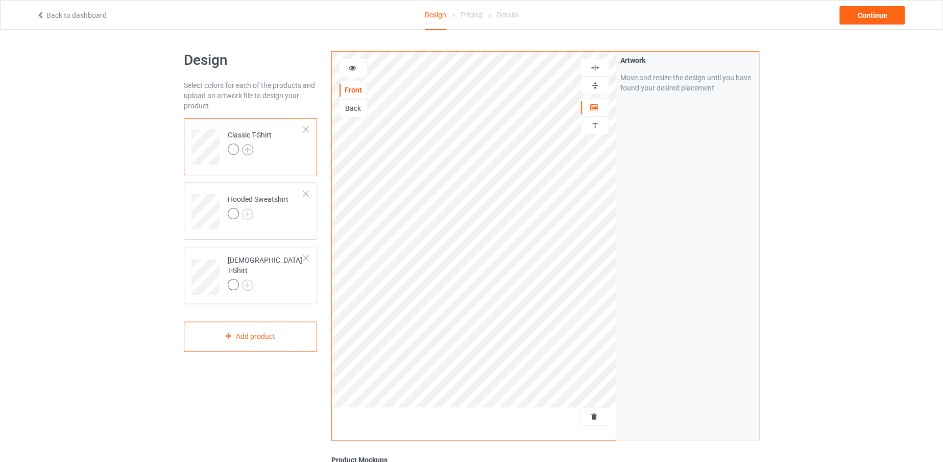
click at [251, 144] on img at bounding box center [247, 149] width 11 height 11
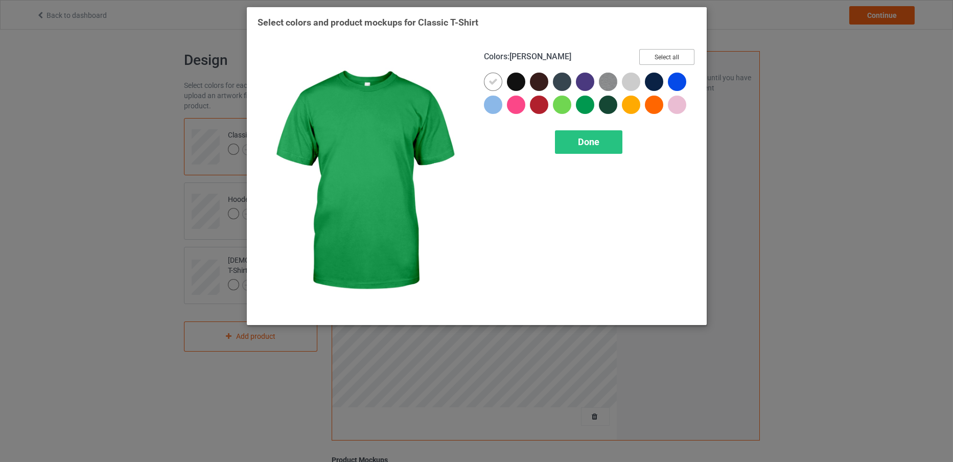
click at [670, 57] on button "Select all" at bounding box center [666, 57] width 55 height 16
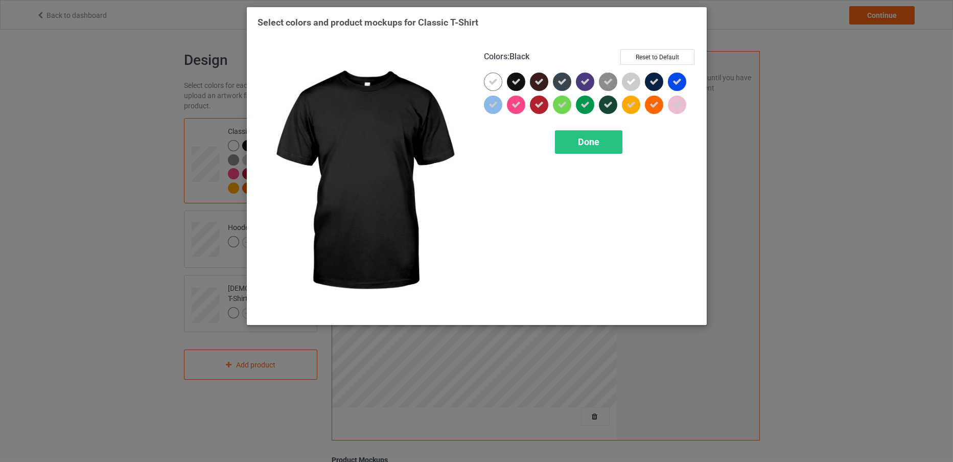
click at [513, 88] on div at bounding box center [516, 82] width 18 height 18
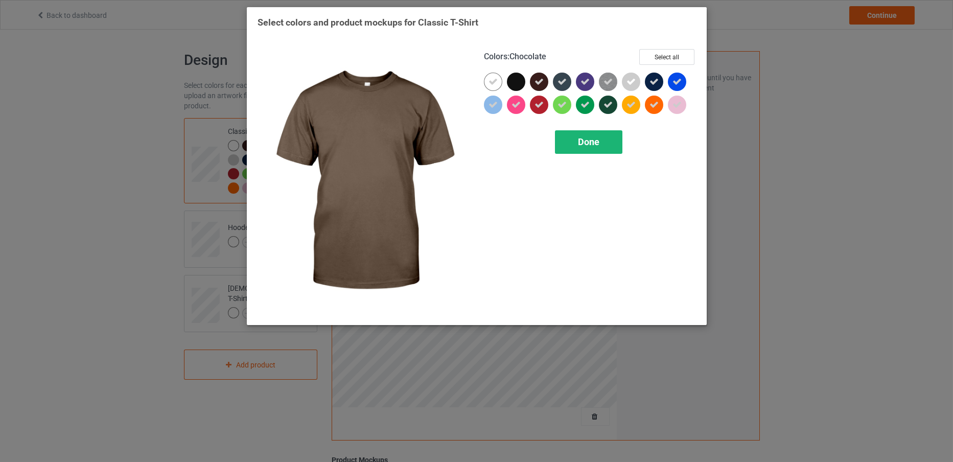
click at [578, 140] on span "Done" at bounding box center [588, 141] width 21 height 11
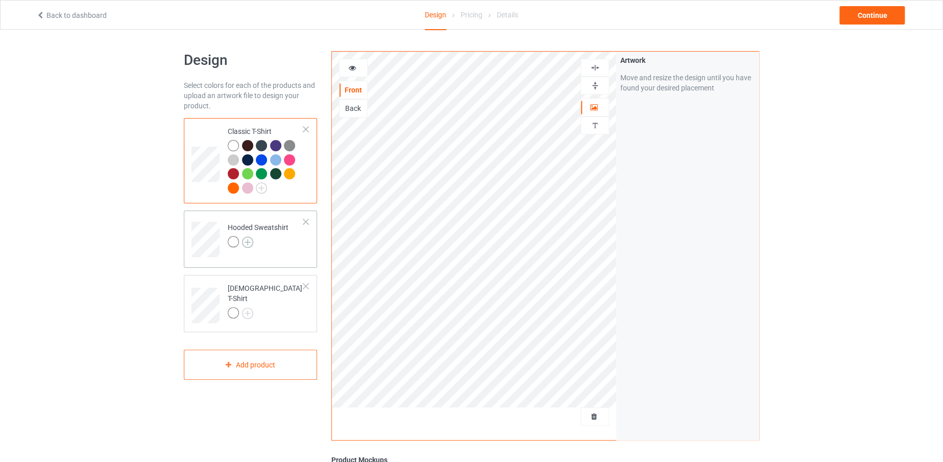
click at [251, 242] on img at bounding box center [247, 241] width 11 height 11
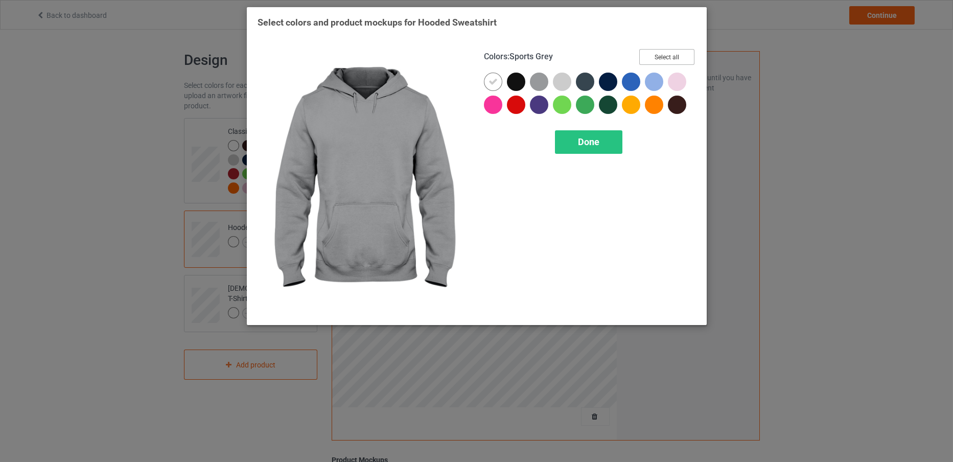
click at [670, 53] on button "Select all" at bounding box center [666, 57] width 55 height 16
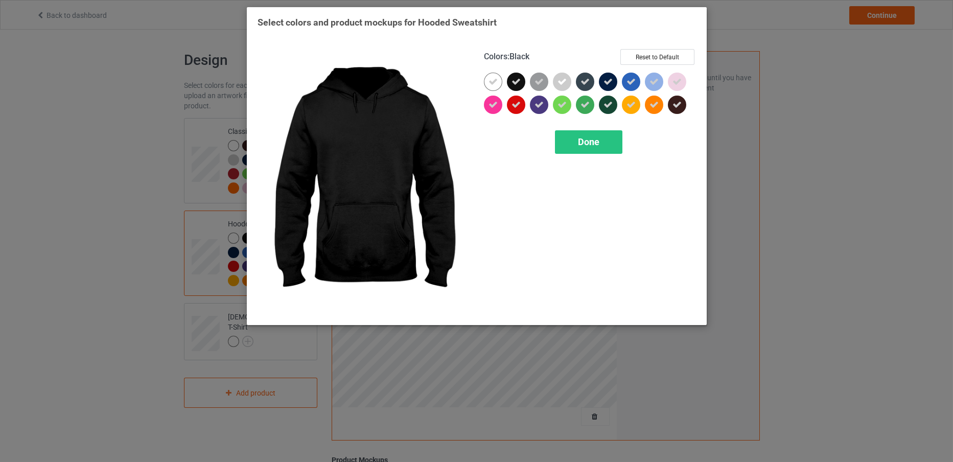
click at [520, 82] on icon at bounding box center [515, 81] width 9 height 9
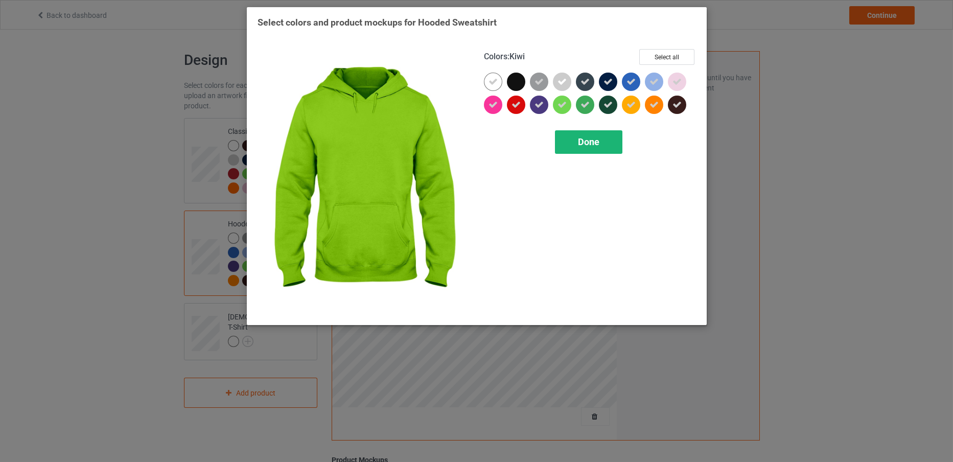
click at [571, 132] on div "Done" at bounding box center [588, 141] width 67 height 23
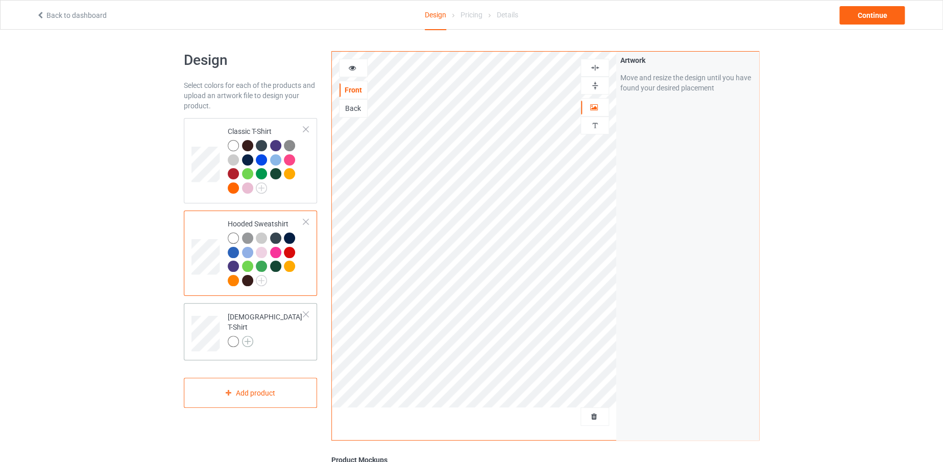
click at [247, 336] on img at bounding box center [247, 341] width 11 height 11
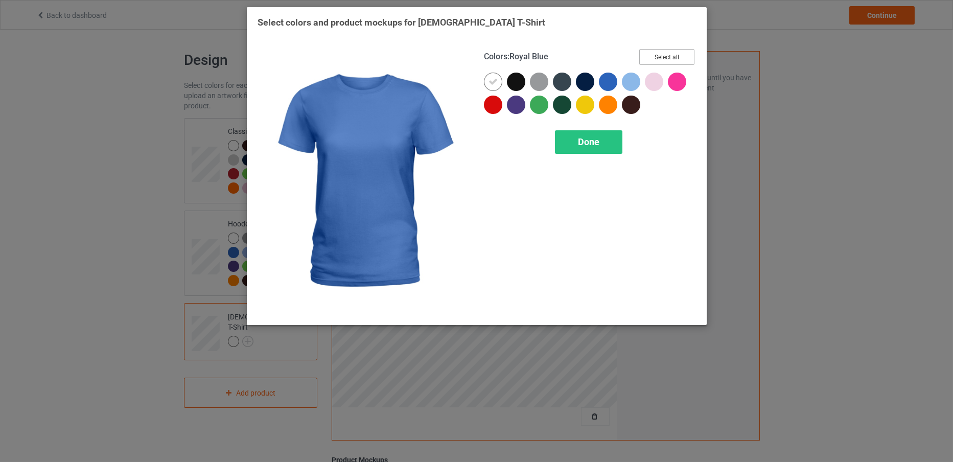
click at [659, 50] on button "Select all" at bounding box center [666, 57] width 55 height 16
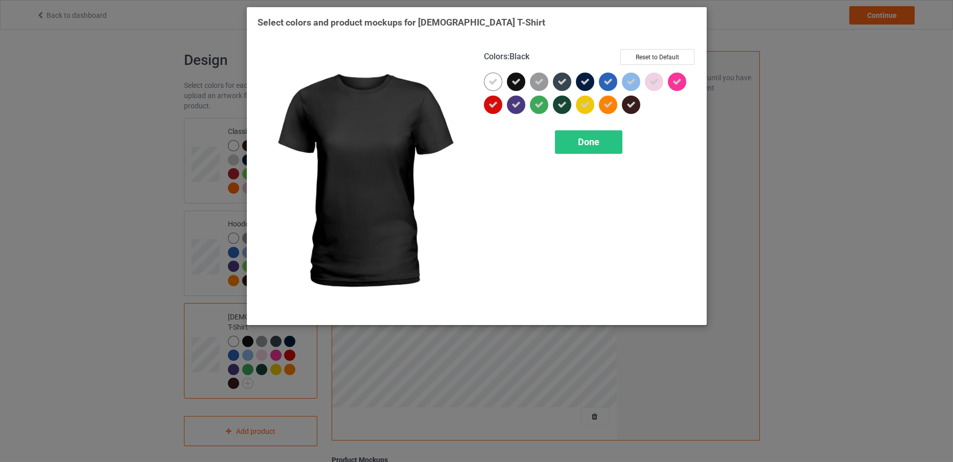
click at [511, 79] on icon at bounding box center [515, 81] width 9 height 9
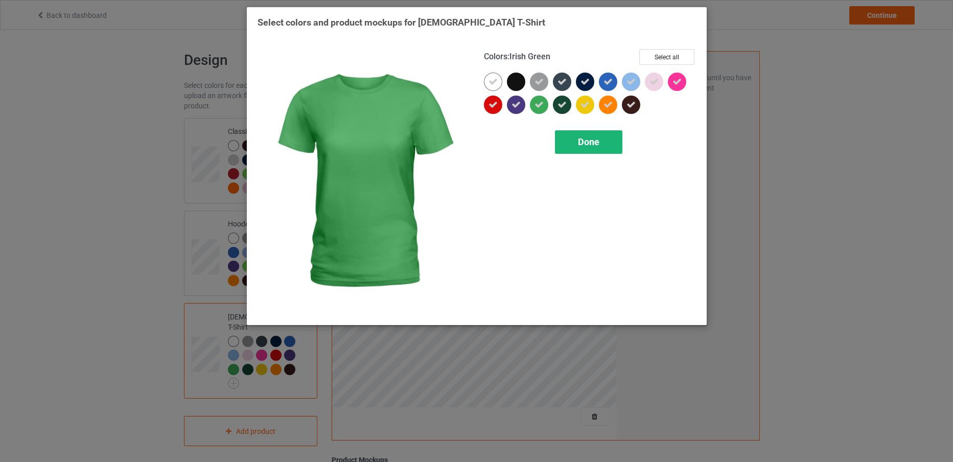
click at [571, 137] on div "Done" at bounding box center [588, 141] width 67 height 23
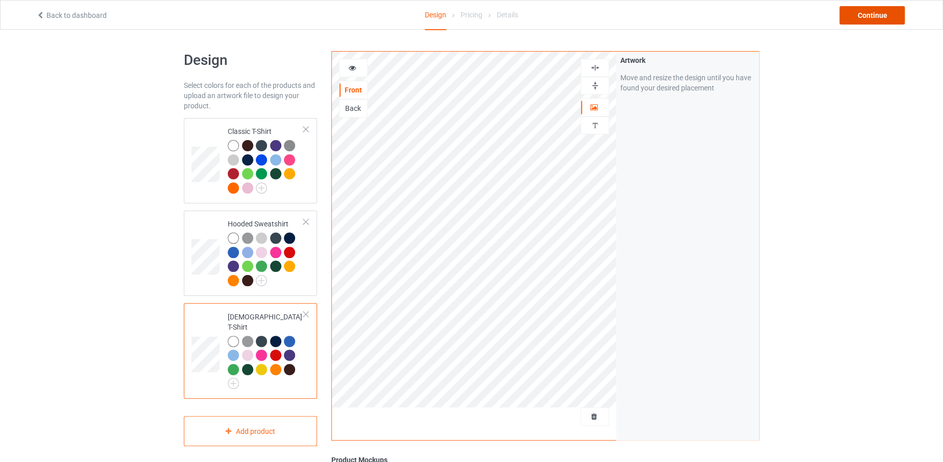
click at [853, 15] on div "Continue" at bounding box center [872, 15] width 65 height 18
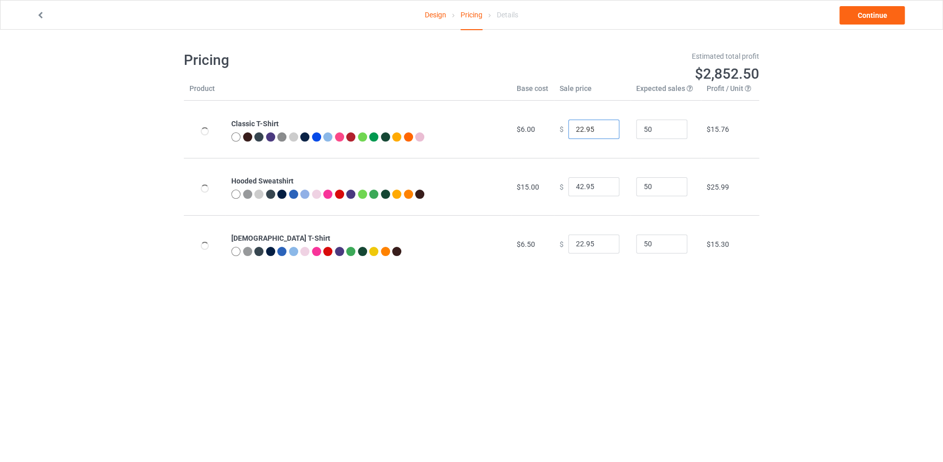
drag, startPoint x: 580, startPoint y: 124, endPoint x: 563, endPoint y: 124, distance: 16.3
click at [568, 124] on input "22.95" at bounding box center [593, 129] width 51 height 19
click at [579, 127] on input "22.95" at bounding box center [593, 129] width 51 height 19
drag, startPoint x: 579, startPoint y: 127, endPoint x: 567, endPoint y: 128, distance: 11.2
click at [568, 128] on input "22.95" at bounding box center [593, 129] width 51 height 19
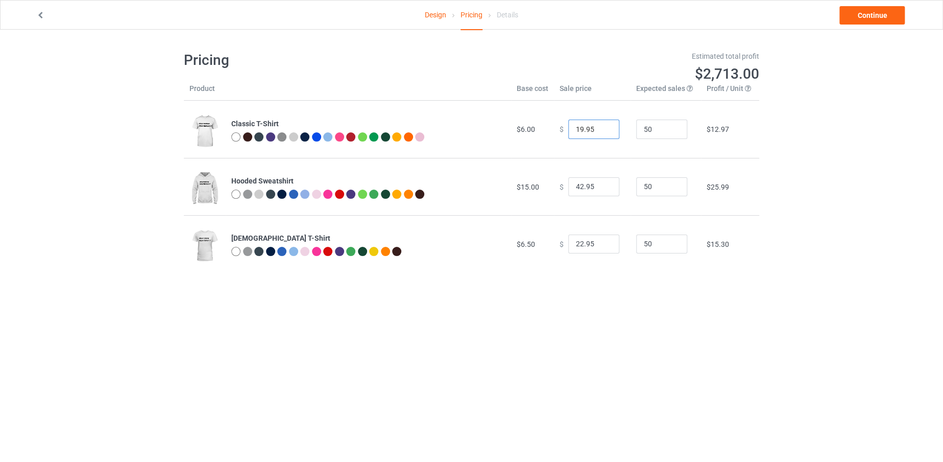
type input "19.95"
drag, startPoint x: 577, startPoint y: 182, endPoint x: 566, endPoint y: 184, distance: 10.9
click at [568, 184] on input "42.95" at bounding box center [593, 186] width 51 height 19
type input "38.95"
drag, startPoint x: 577, startPoint y: 240, endPoint x: 571, endPoint y: 241, distance: 5.7
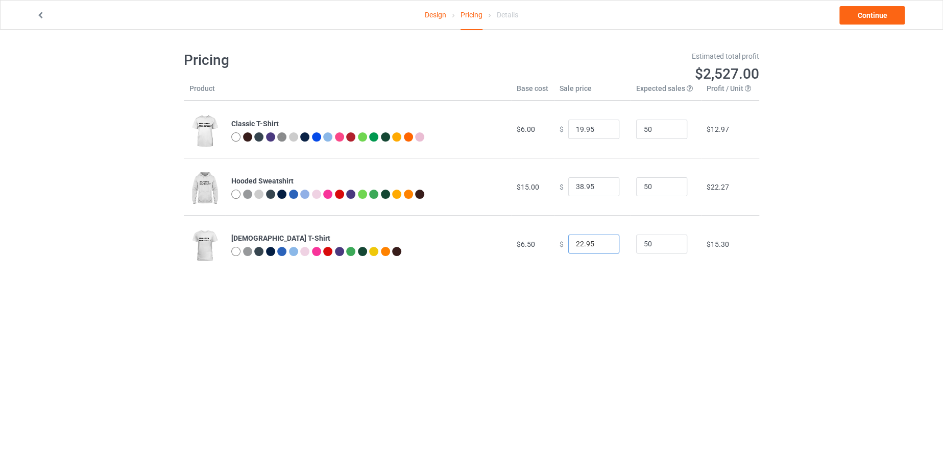
click at [571, 241] on input "22.95" at bounding box center [593, 243] width 51 height 19
type input "19.95"
click at [890, 7] on link "Continue" at bounding box center [872, 15] width 65 height 18
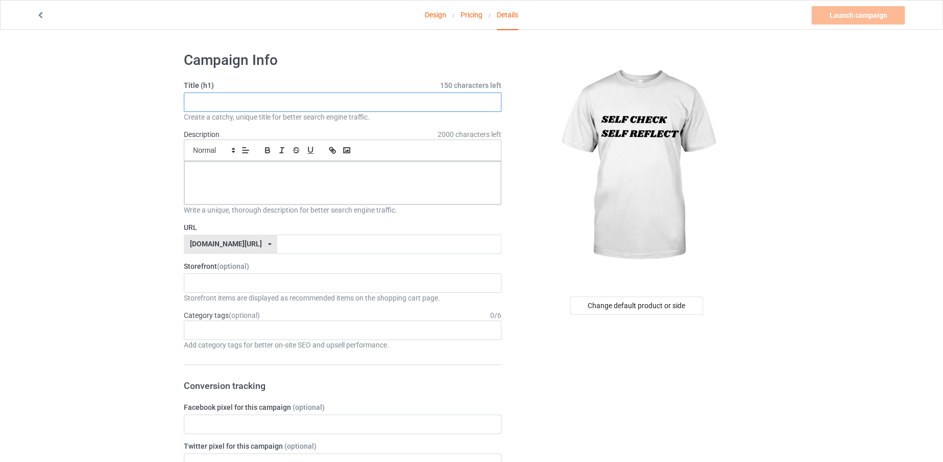
click at [362, 102] on input "text" at bounding box center [343, 101] width 318 height 19
paste input "Self check,self reflect"
drag, startPoint x: 362, startPoint y: 102, endPoint x: 185, endPoint y: 102, distance: 177.2
click at [185, 102] on input "Self check,self reflect" at bounding box center [343, 101] width 318 height 19
type input "Self check,self reflect"
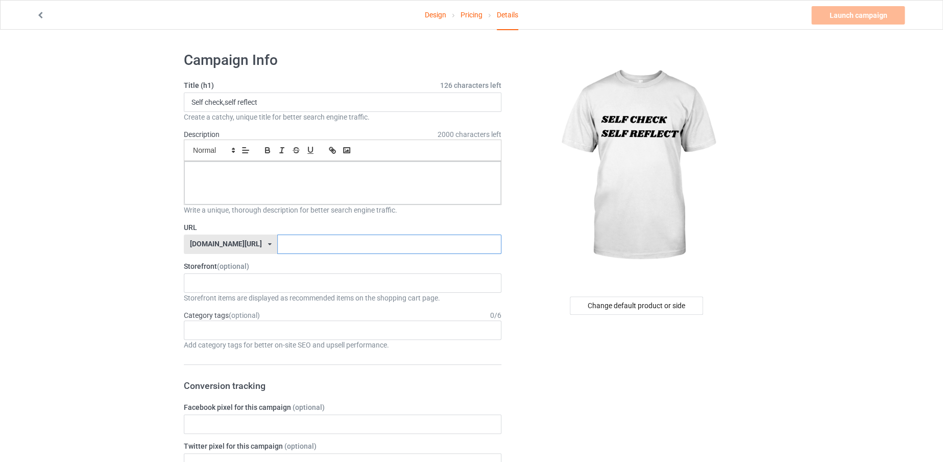
click at [277, 238] on input "text" at bounding box center [389, 243] width 224 height 19
paste input "Self check,self reflect"
type input "Selfcheckselfreflect"
click at [286, 194] on div at bounding box center [342, 182] width 317 height 43
click at [838, 19] on link "Launch campaign" at bounding box center [858, 15] width 93 height 18
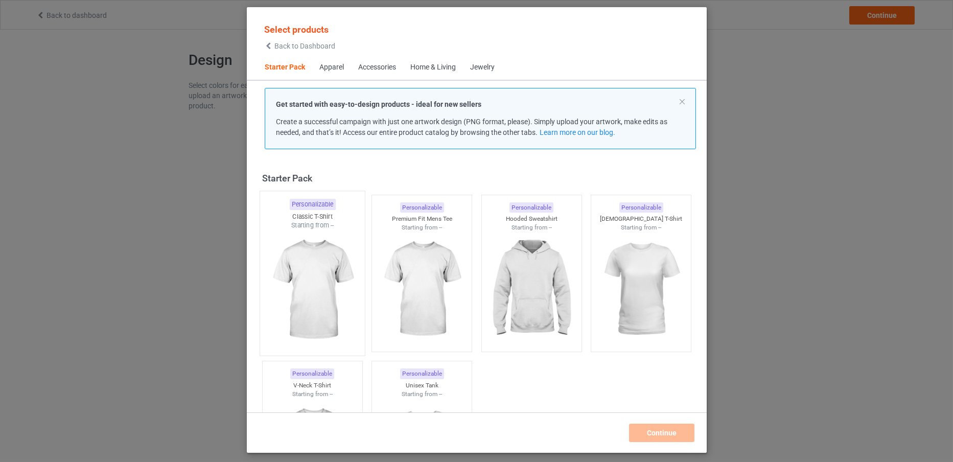
scroll to position [13, 0]
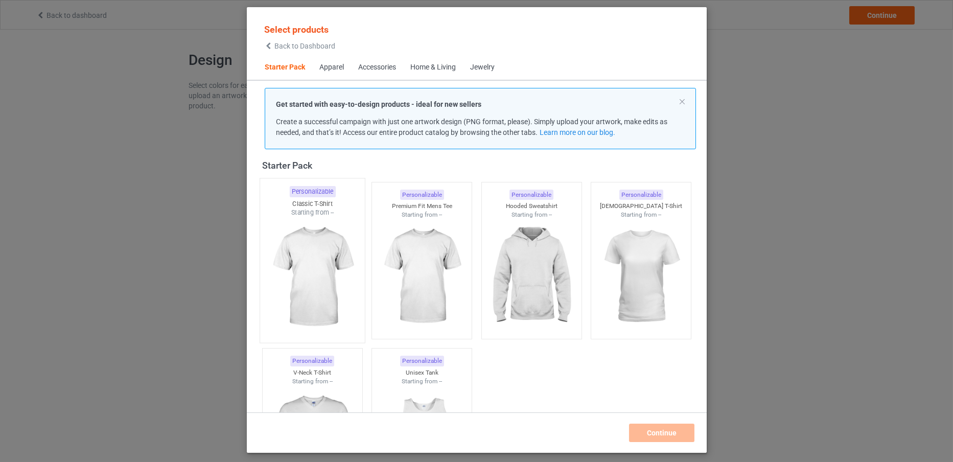
click at [323, 259] on img at bounding box center [312, 277] width 96 height 120
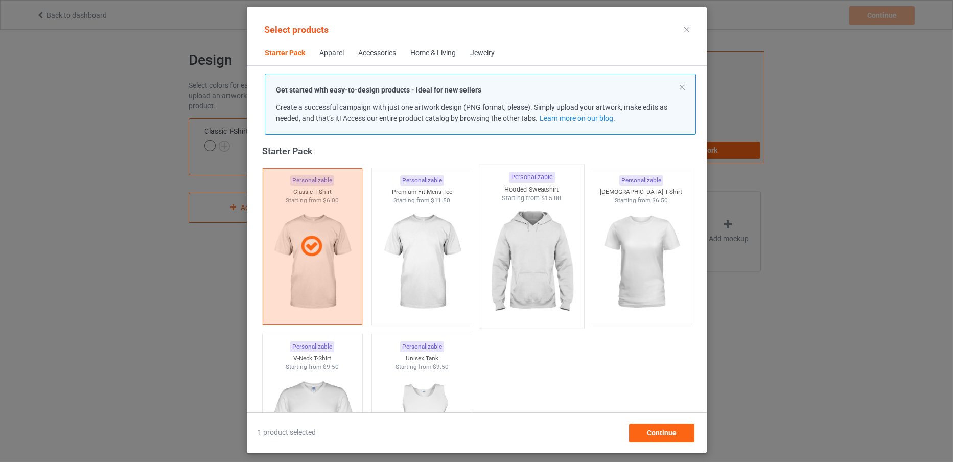
click at [492, 264] on img at bounding box center [531, 263] width 96 height 120
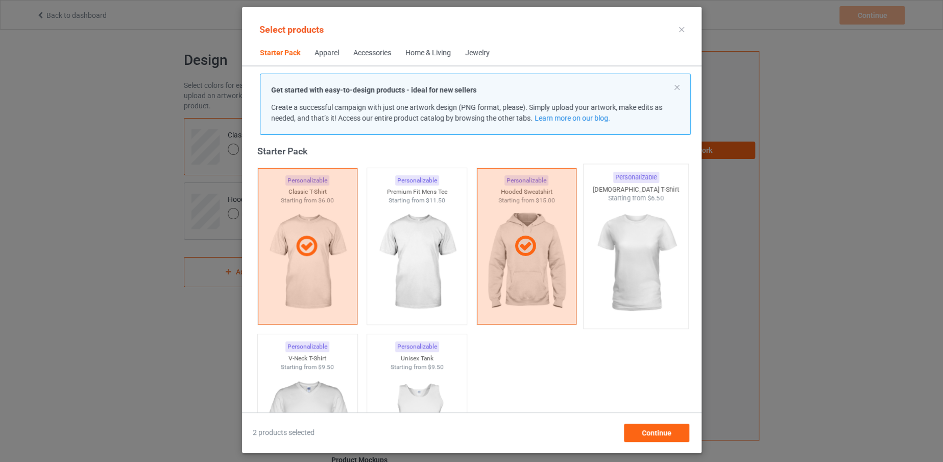
click at [613, 273] on img at bounding box center [636, 263] width 96 height 120
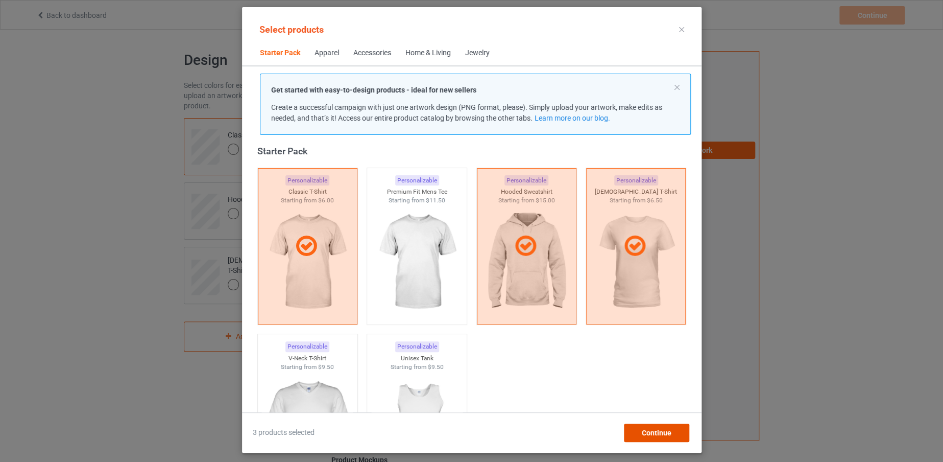
click at [657, 431] on span "Continue" at bounding box center [657, 433] width 30 height 8
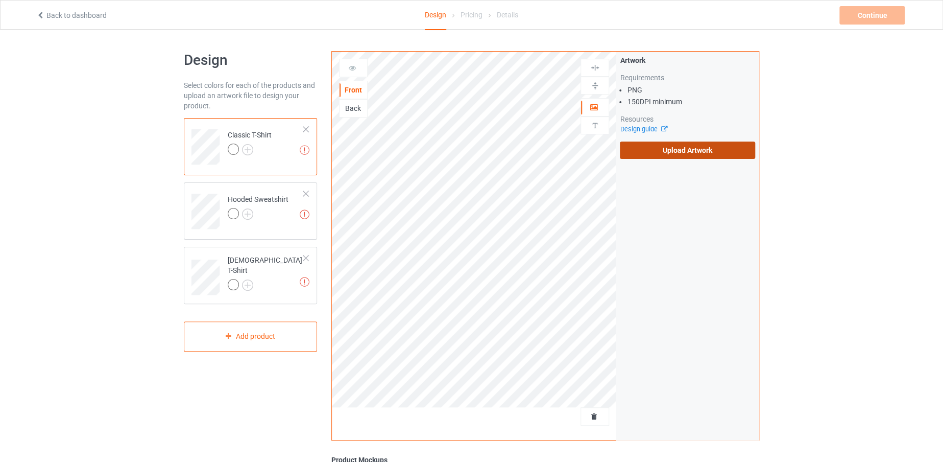
click at [666, 151] on label "Upload Artwork" at bounding box center [687, 149] width 135 height 17
click at [0, 0] on input "Upload Artwork" at bounding box center [0, 0] width 0 height 0
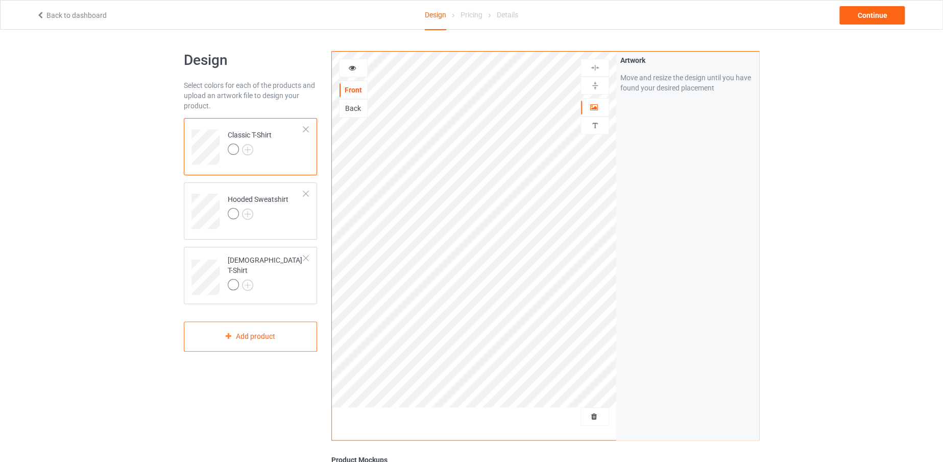
click at [251, 141] on div "Classic T-Shirt" at bounding box center [250, 142] width 44 height 25
click at [244, 148] on img at bounding box center [247, 149] width 11 height 11
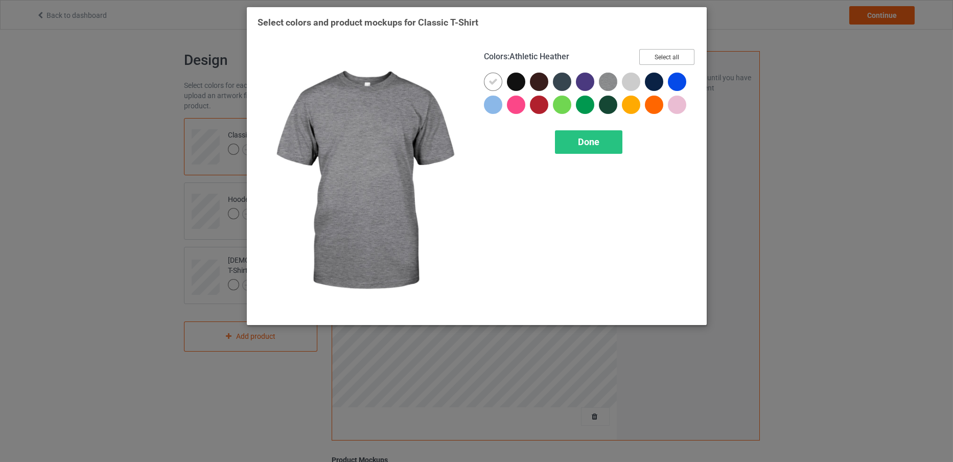
click at [660, 55] on button "Select all" at bounding box center [666, 57] width 55 height 16
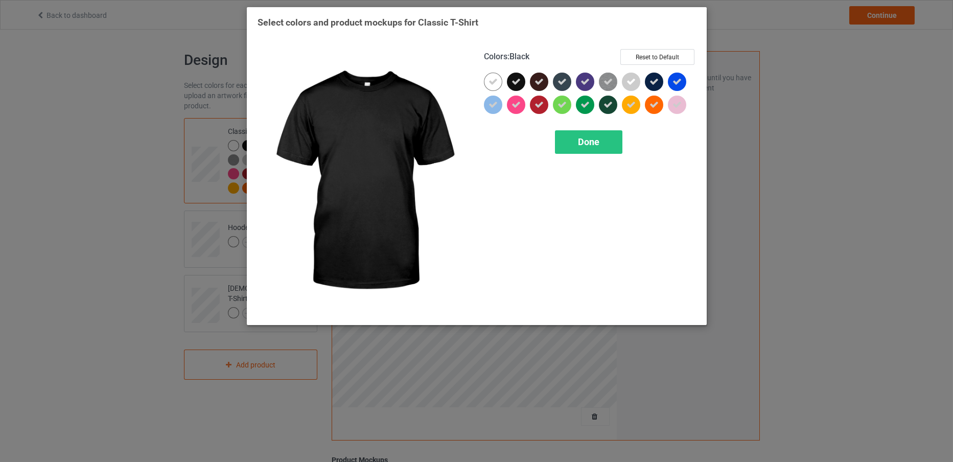
click at [510, 78] on div at bounding box center [516, 82] width 18 height 18
click at [580, 140] on span "Done" at bounding box center [588, 141] width 21 height 11
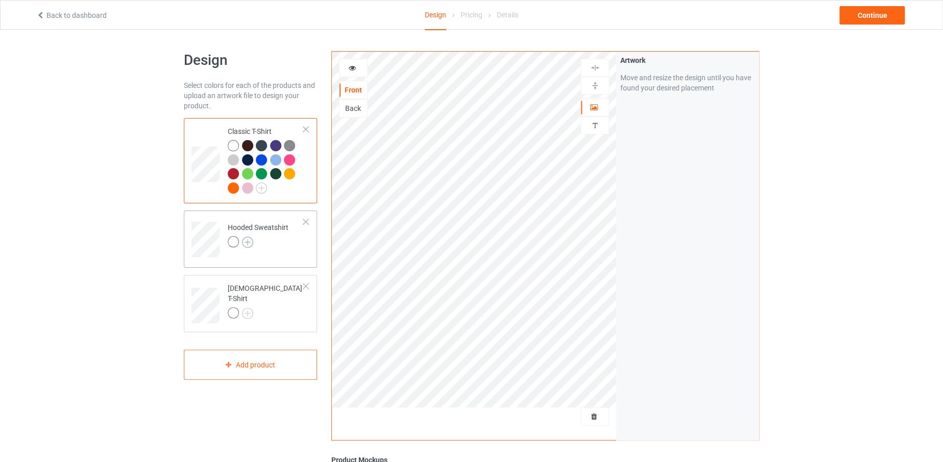
click at [249, 239] on img at bounding box center [247, 241] width 11 height 11
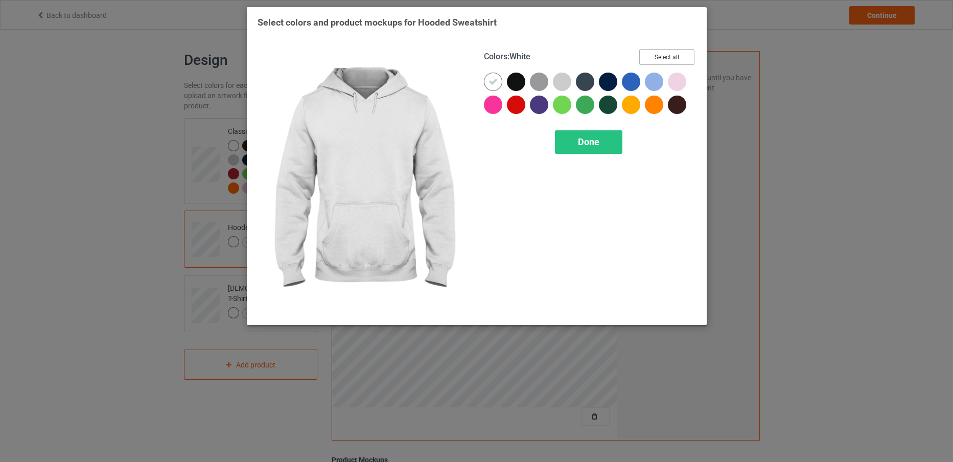
click at [680, 53] on button "Select all" at bounding box center [666, 57] width 55 height 16
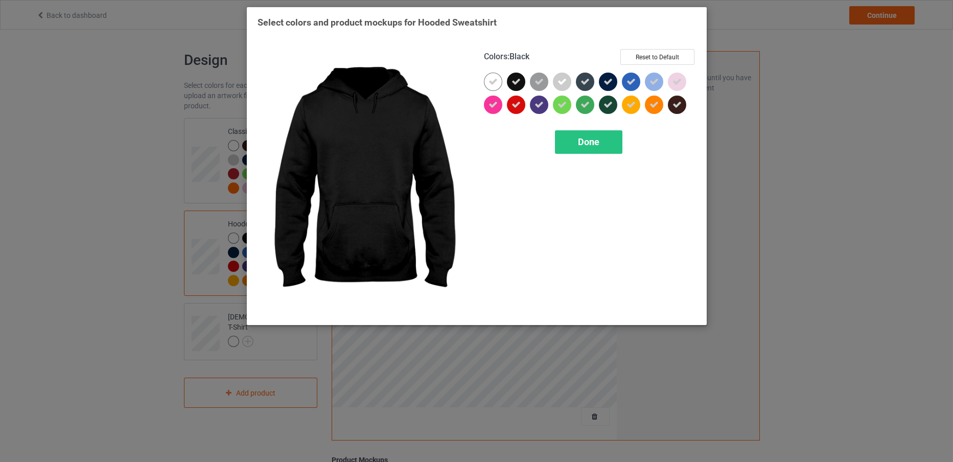
click at [515, 78] on icon at bounding box center [515, 81] width 9 height 9
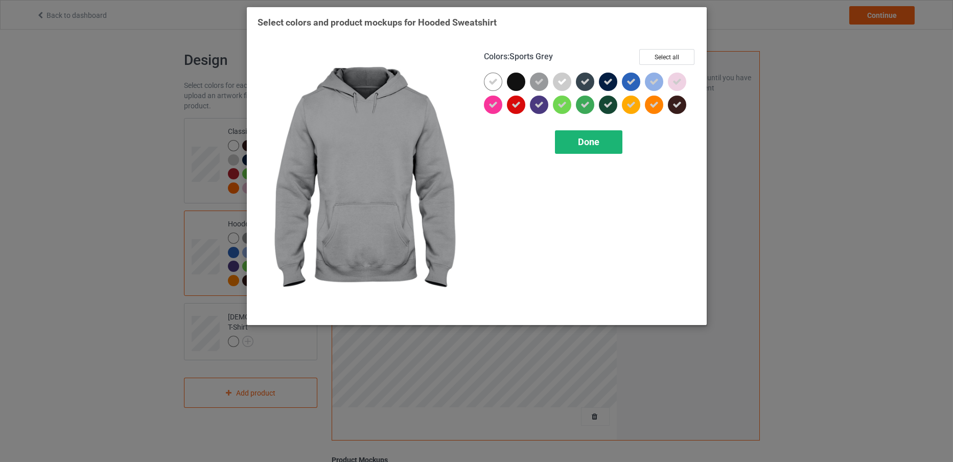
click at [583, 133] on div "Done" at bounding box center [588, 141] width 67 height 23
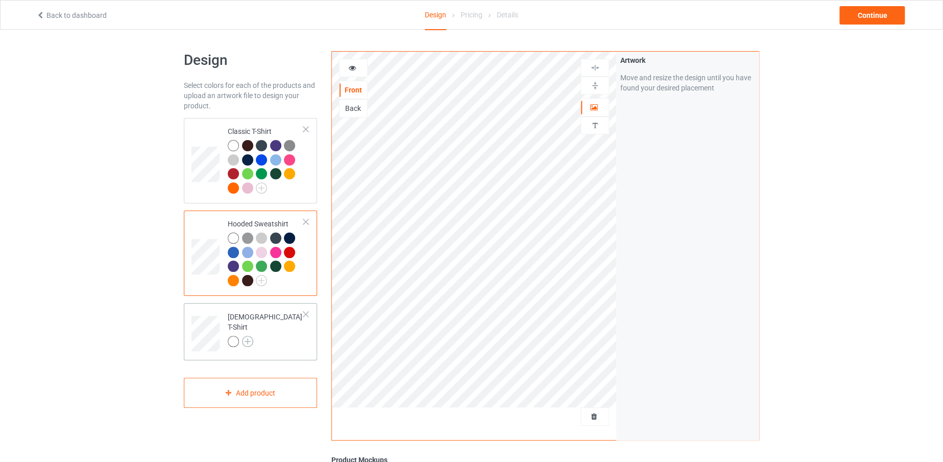
click at [247, 336] on img at bounding box center [247, 341] width 11 height 11
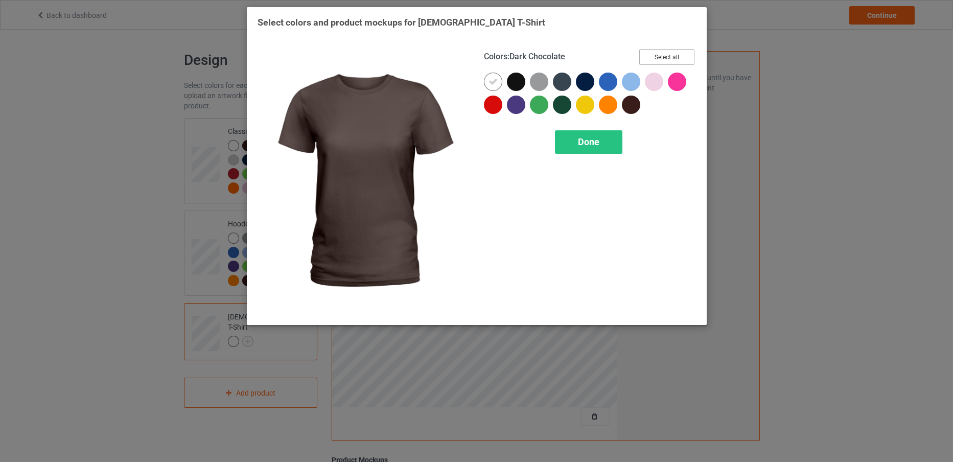
click at [663, 56] on button "Select all" at bounding box center [666, 57] width 55 height 16
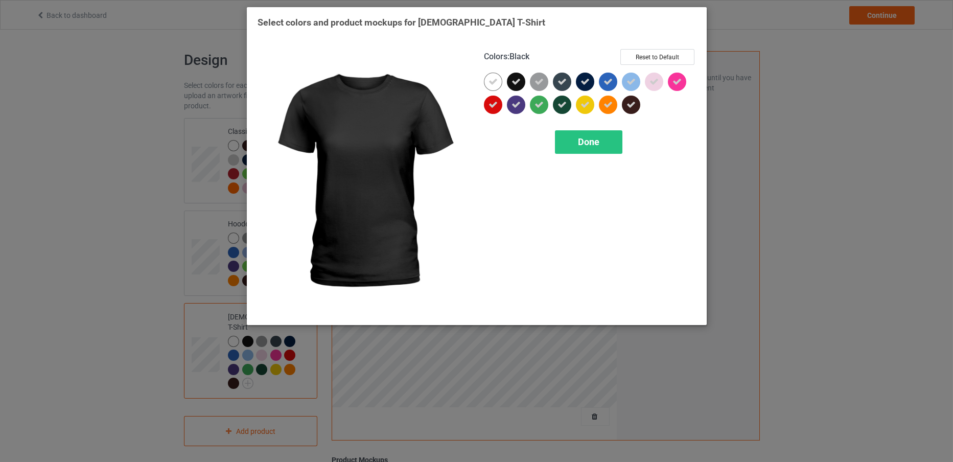
click at [517, 85] on icon at bounding box center [515, 81] width 9 height 9
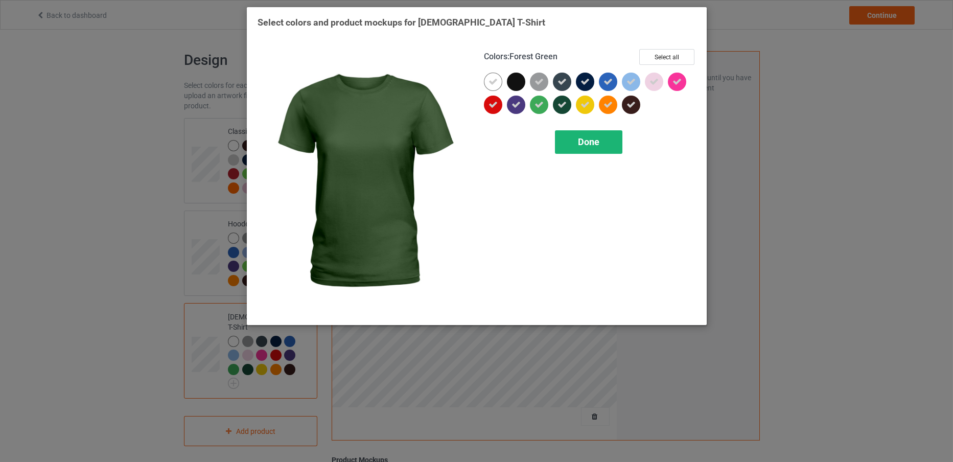
click at [579, 136] on span "Done" at bounding box center [588, 141] width 21 height 11
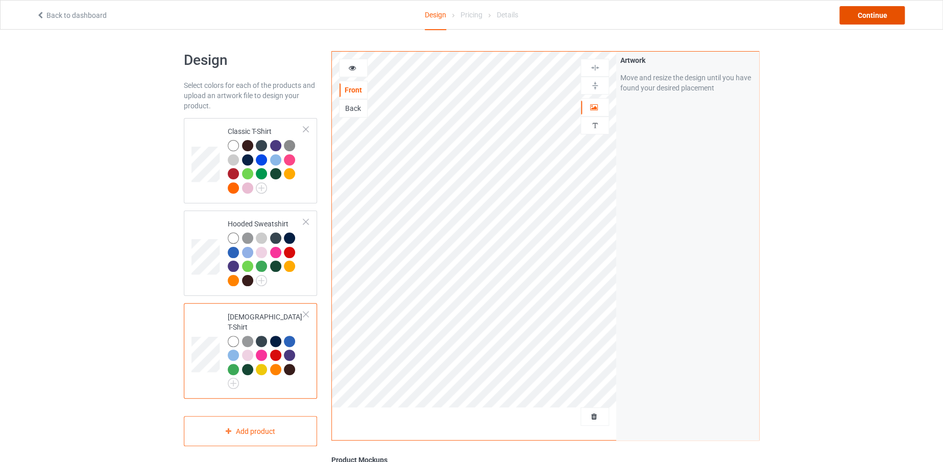
click at [853, 16] on div "Continue" at bounding box center [872, 15] width 65 height 18
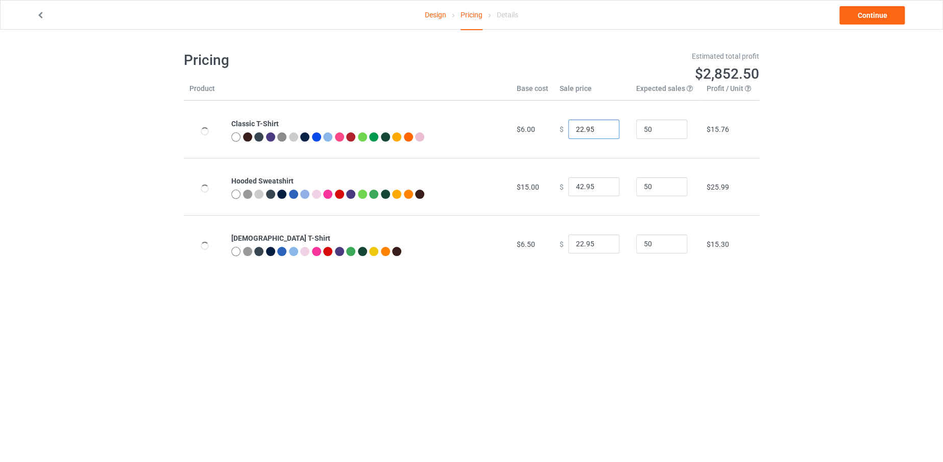
drag, startPoint x: 579, startPoint y: 127, endPoint x: 565, endPoint y: 127, distance: 13.8
click at [568, 127] on input "22.95" at bounding box center [593, 129] width 51 height 19
type input "19.95"
drag, startPoint x: 577, startPoint y: 183, endPoint x: 569, endPoint y: 185, distance: 7.8
click at [569, 185] on input "42.95" at bounding box center [593, 186] width 51 height 19
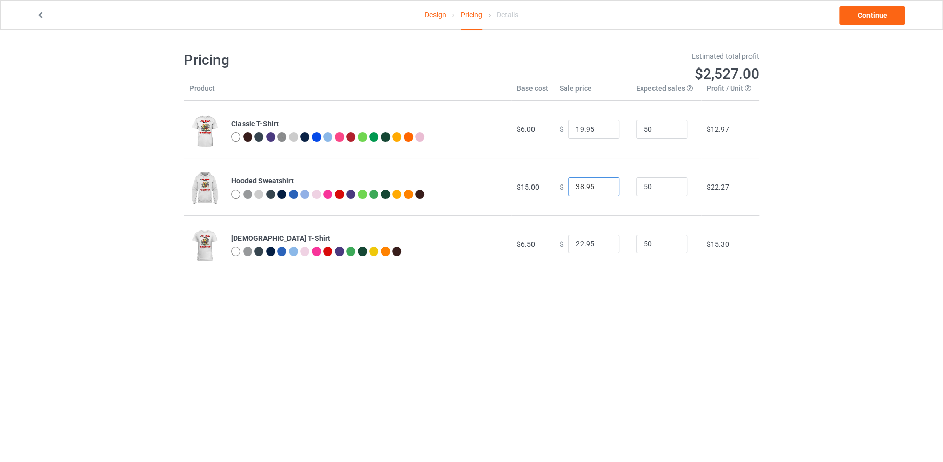
type input "38.95"
drag, startPoint x: 579, startPoint y: 240, endPoint x: 570, endPoint y: 242, distance: 8.8
click at [570, 242] on input "22.95" at bounding box center [593, 243] width 51 height 19
type input "19.95"
click at [856, 14] on link "Continue" at bounding box center [872, 15] width 65 height 18
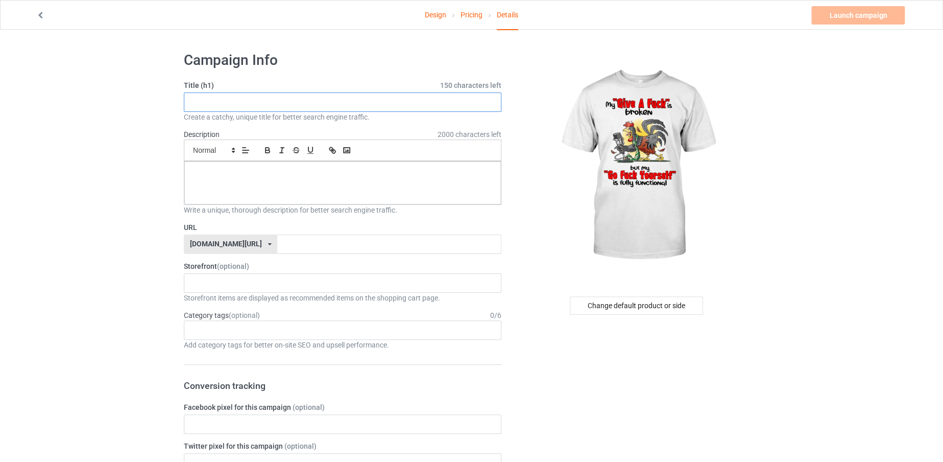
click at [311, 100] on input "text" at bounding box center [343, 101] width 318 height 19
drag, startPoint x: 190, startPoint y: 97, endPoint x: 274, endPoint y: 107, distance: 84.5
click at [274, 107] on input "GIVE A FUCK" at bounding box center [343, 101] width 318 height 19
type input "GIVE A FUCK"
click at [308, 243] on input "text" at bounding box center [389, 243] width 224 height 19
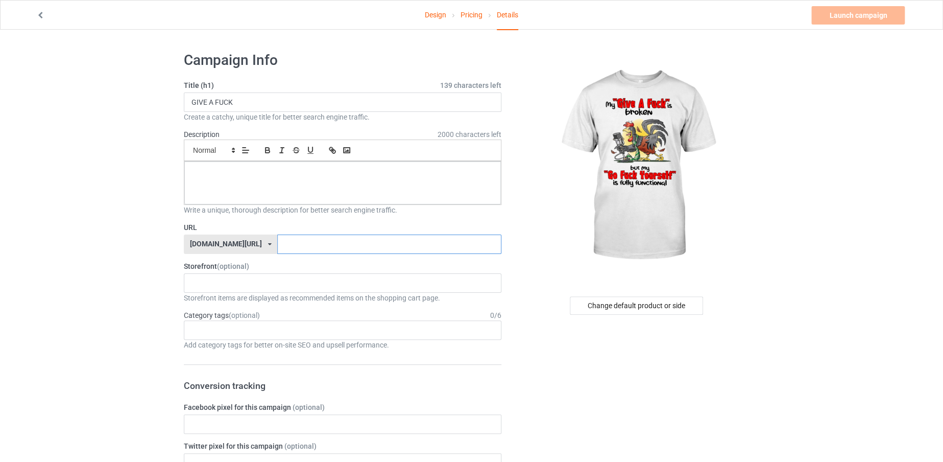
paste input "GIVE A FUCK"
type input "GIVEAFUCK"
click at [285, 189] on div at bounding box center [342, 182] width 317 height 43
click at [828, 20] on link "Launch campaign" at bounding box center [858, 15] width 93 height 18
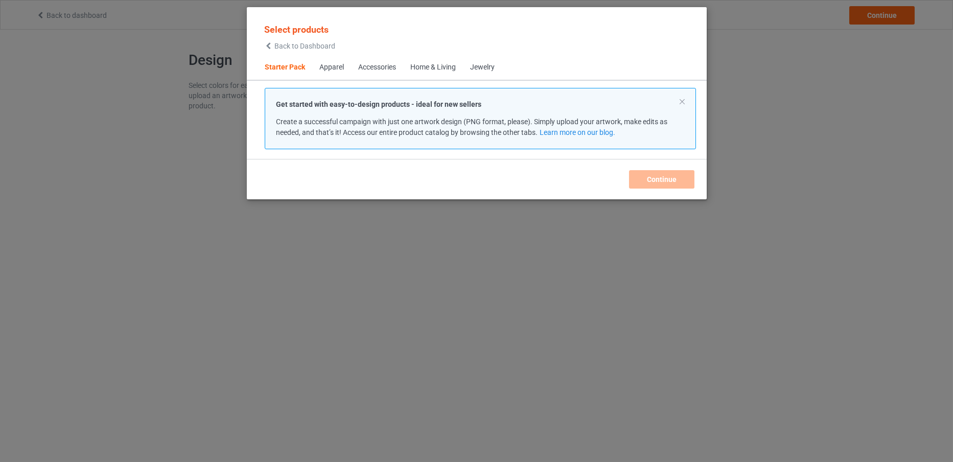
click at [299, 42] on span "Back to Dashboard" at bounding box center [304, 46] width 61 height 8
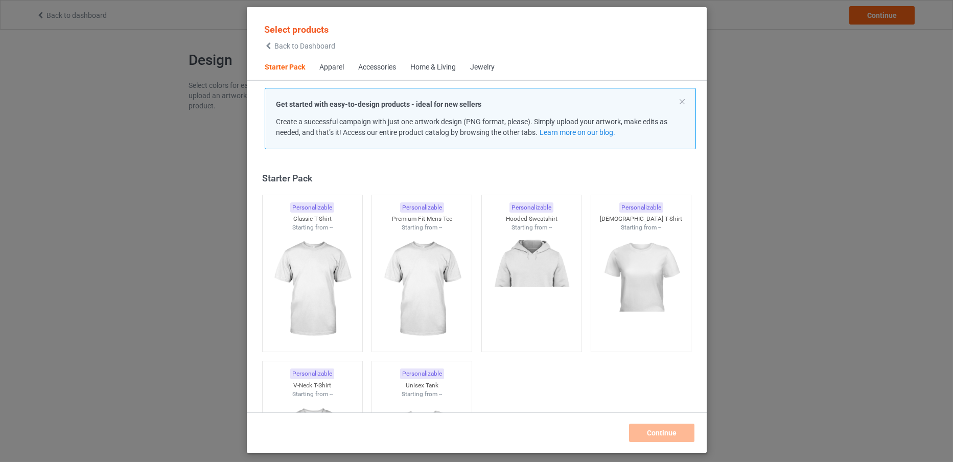
scroll to position [13, 0]
